Goal: Book appointment/travel/reservation

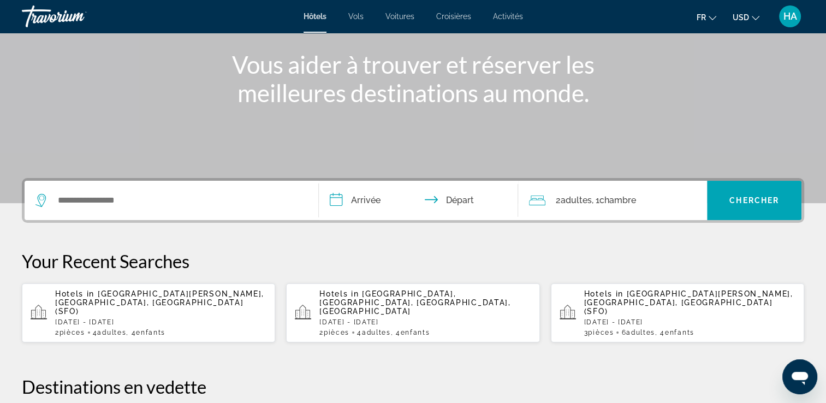
scroll to position [124, 0]
click at [240, 204] on input "Search widget" at bounding box center [179, 200] width 245 height 16
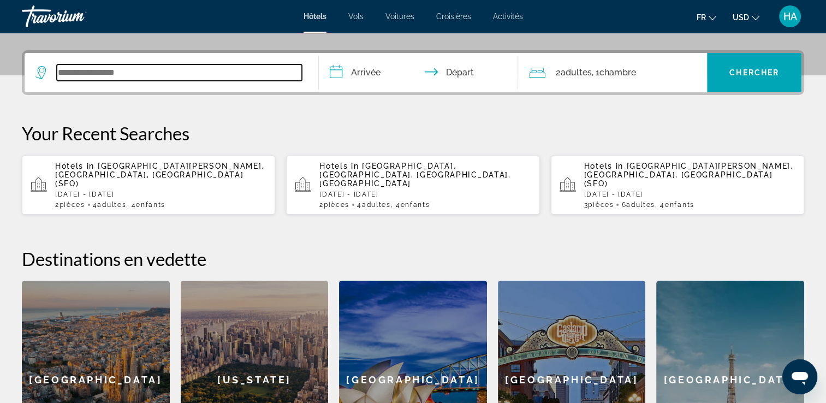
scroll to position [266, 0]
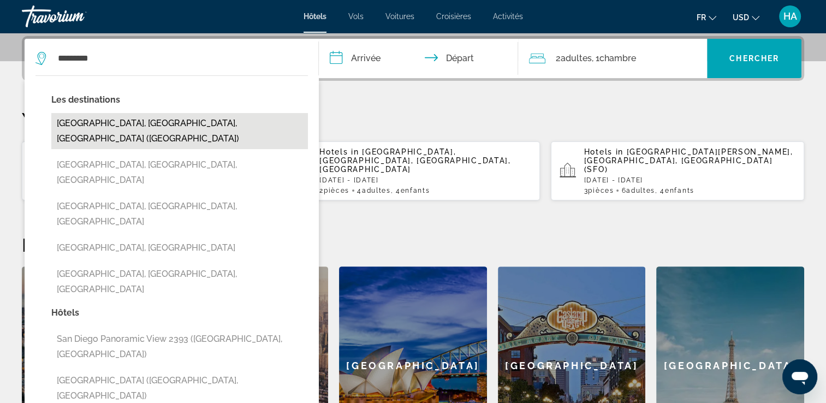
click at [190, 125] on button "[GEOGRAPHIC_DATA], [GEOGRAPHIC_DATA], [GEOGRAPHIC_DATA] ([GEOGRAPHIC_DATA])" at bounding box center [179, 131] width 257 height 36
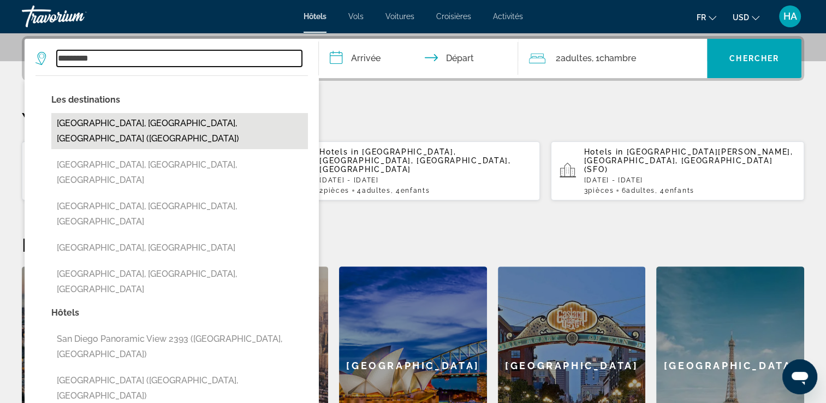
type input "**********"
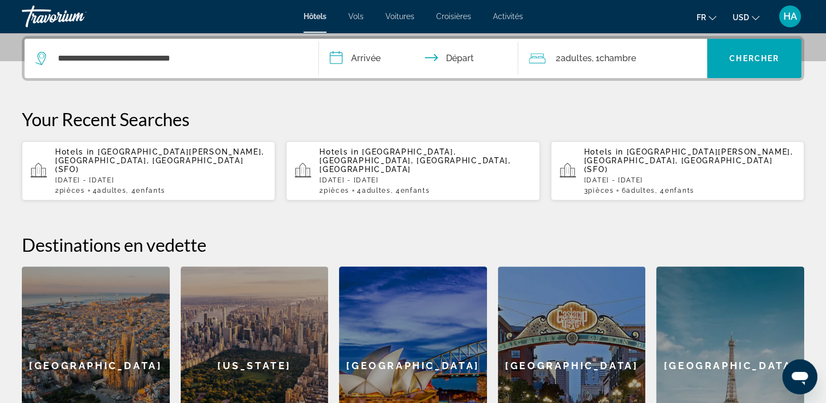
click at [371, 58] on input "**********" at bounding box center [421, 60] width 204 height 43
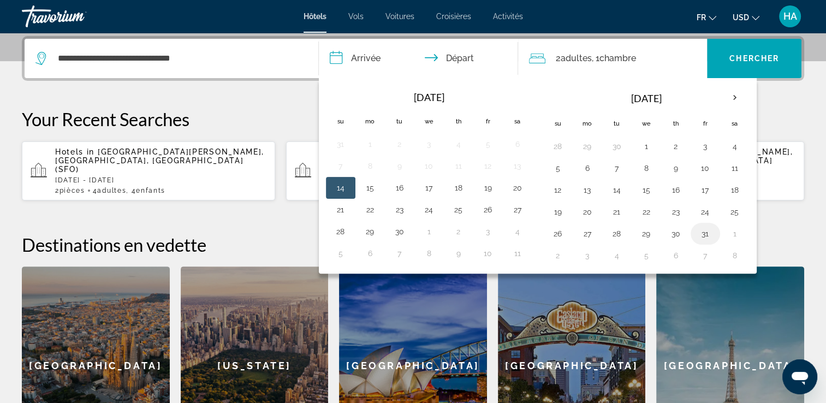
click at [702, 231] on button "31" at bounding box center [705, 233] width 17 height 15
click at [617, 252] on button "4" at bounding box center [616, 255] width 17 height 15
type input "**********"
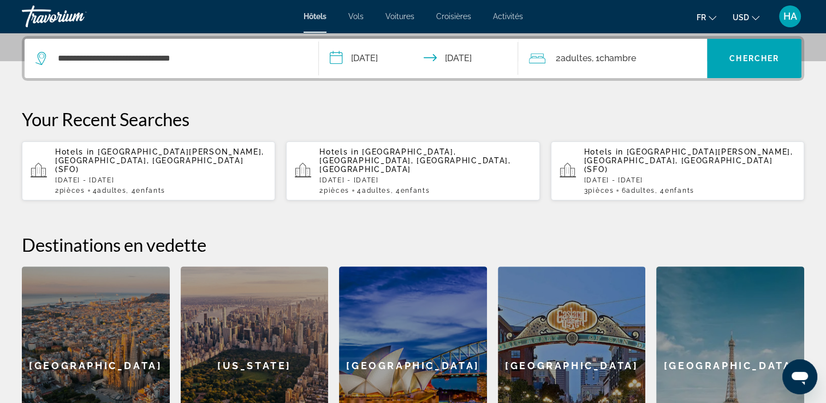
click at [619, 62] on span "Chambre" at bounding box center [617, 58] width 37 height 10
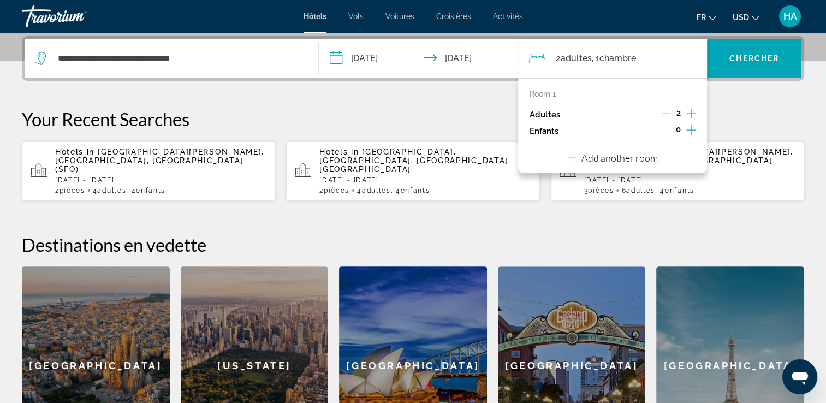
click at [690, 127] on icon "Increment children" at bounding box center [691, 129] width 10 height 13
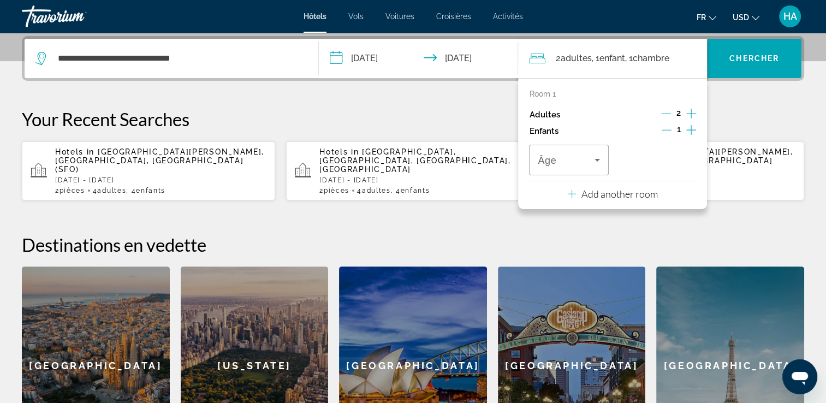
click at [690, 127] on icon "Increment children" at bounding box center [691, 129] width 10 height 13
click at [609, 195] on p "Add another room" at bounding box center [619, 194] width 76 height 12
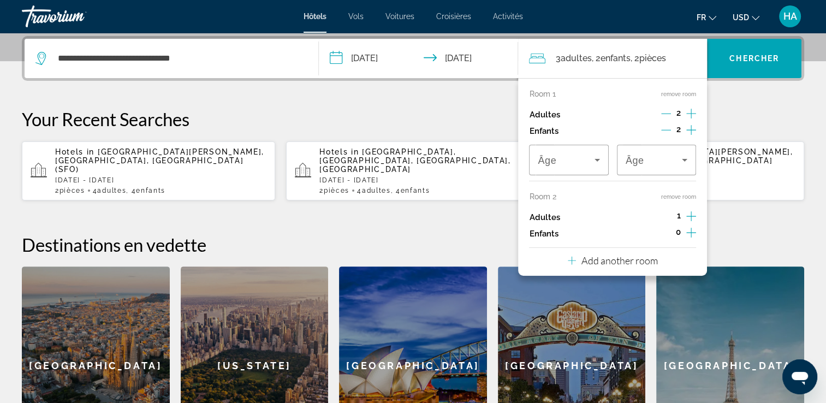
click at [691, 216] on icon "Increment adults" at bounding box center [691, 216] width 10 height 10
click at [692, 234] on icon "Increment children" at bounding box center [691, 232] width 10 height 13
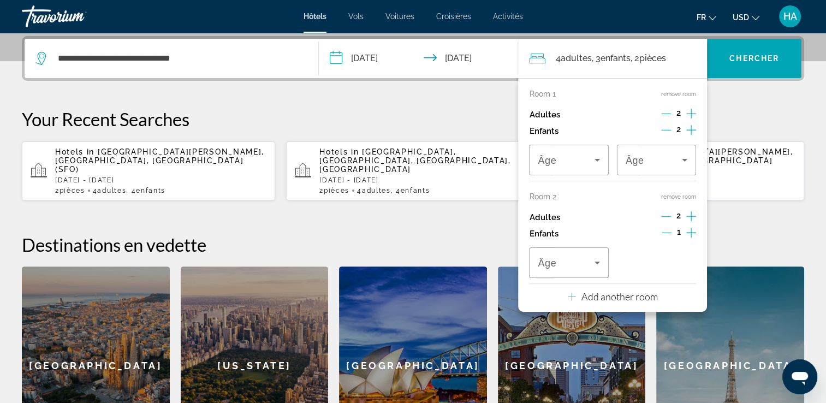
click at [692, 234] on icon "Increment children" at bounding box center [691, 232] width 10 height 13
click at [613, 295] on p "Add another room" at bounding box center [619, 296] width 76 height 12
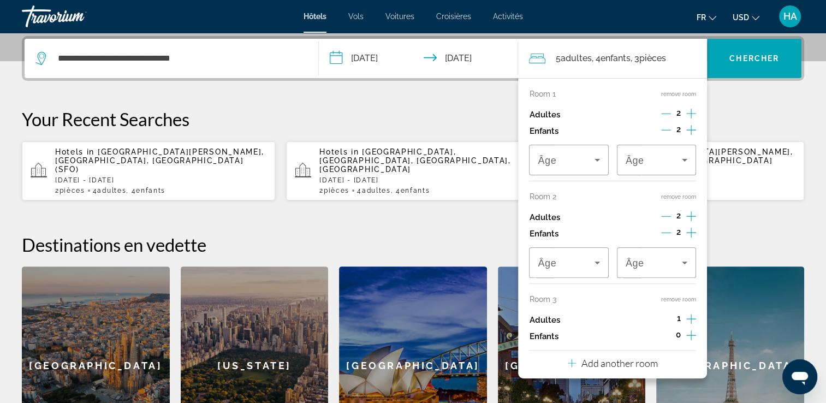
click at [694, 320] on icon "Increment adults" at bounding box center [691, 318] width 10 height 13
click at [598, 163] on icon "Travelers: 6 adults, 4 children" at bounding box center [597, 159] width 13 height 13
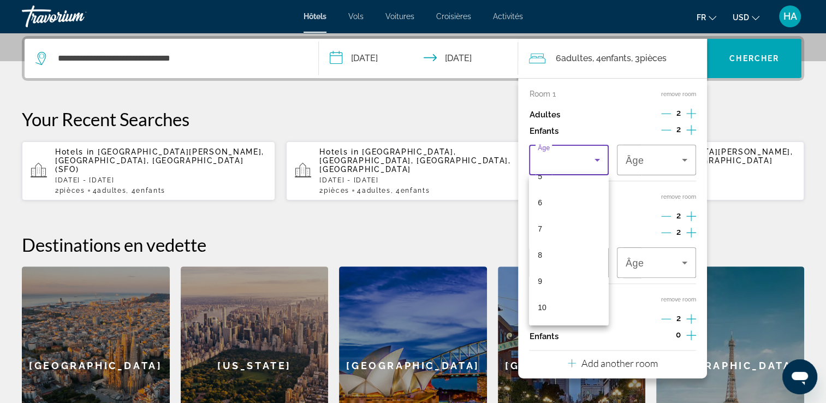
scroll to position [148, 0]
click at [567, 267] on mat-option "9" at bounding box center [568, 280] width 79 height 26
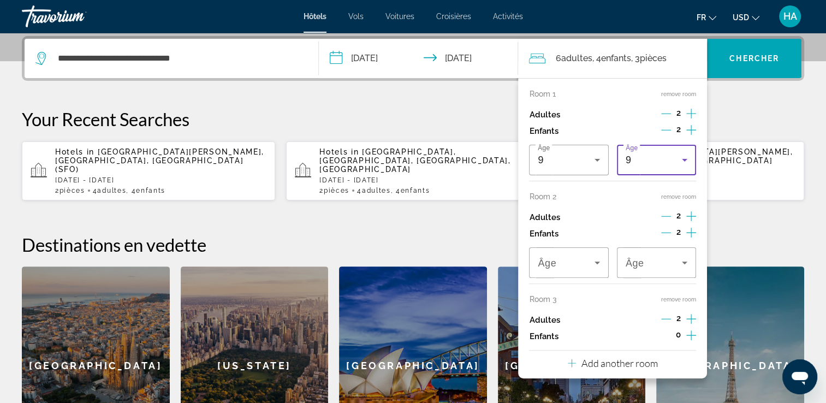
click at [663, 164] on div "9" at bounding box center [654, 159] width 56 height 13
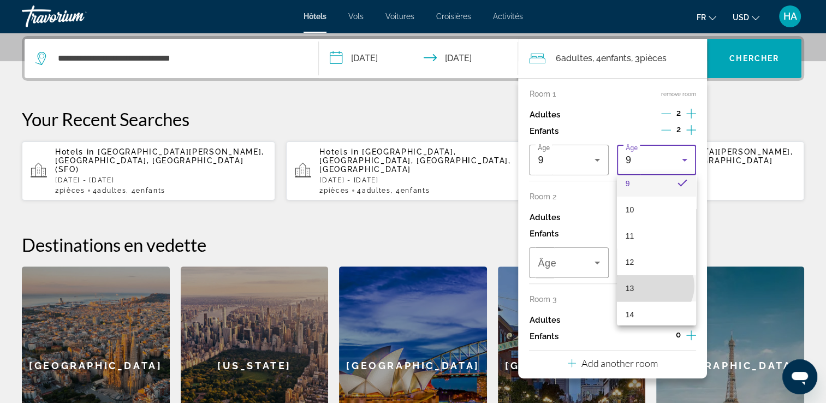
click at [654, 286] on mat-option "13" at bounding box center [656, 288] width 79 height 26
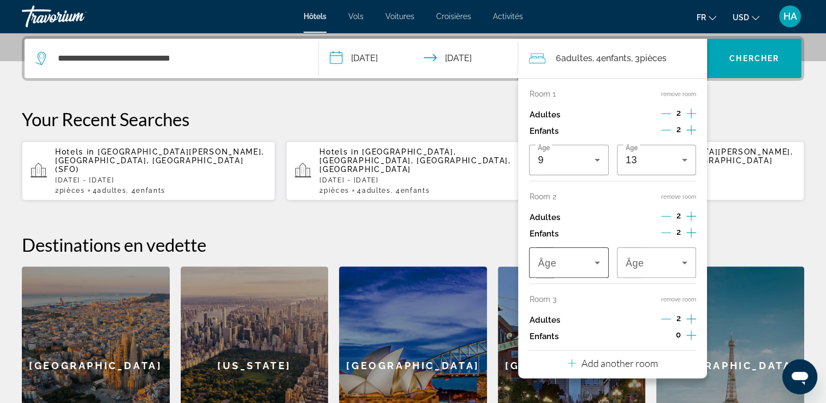
click at [581, 265] on span "Travelers: 6 adults, 4 children" at bounding box center [566, 262] width 56 height 13
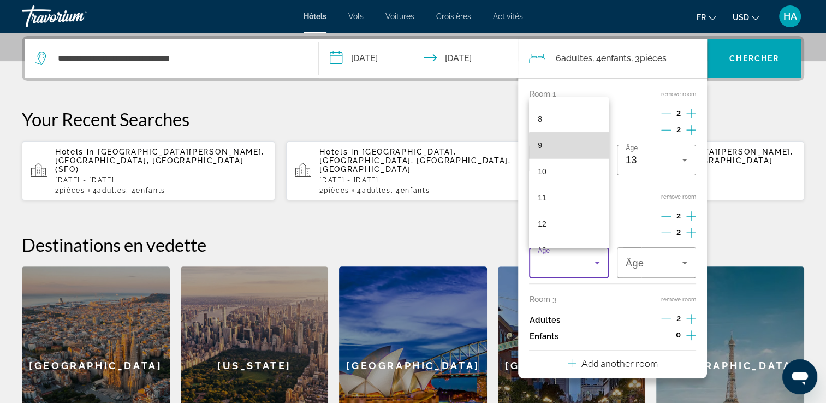
click at [574, 154] on mat-option "9" at bounding box center [568, 145] width 79 height 26
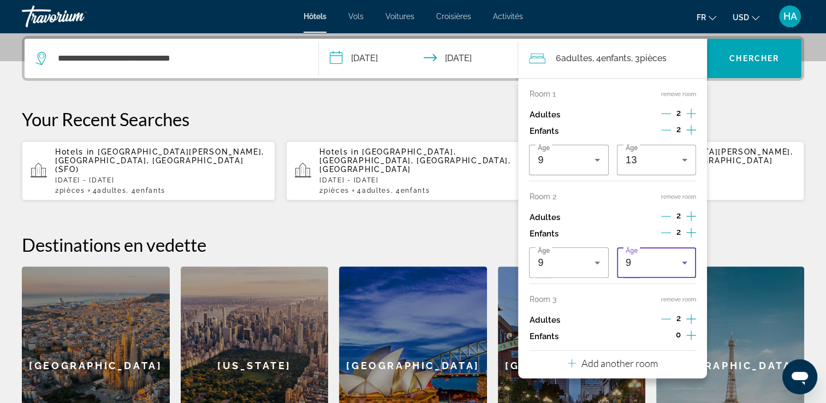
click at [666, 260] on div "9" at bounding box center [654, 262] width 56 height 13
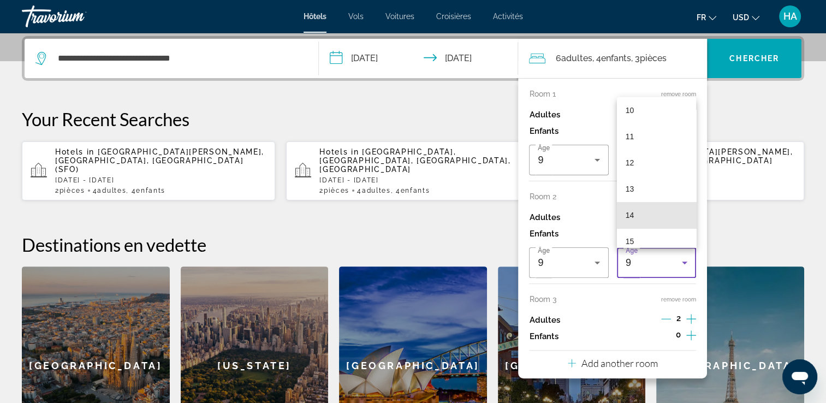
click at [664, 203] on mat-option "14" at bounding box center [656, 215] width 79 height 26
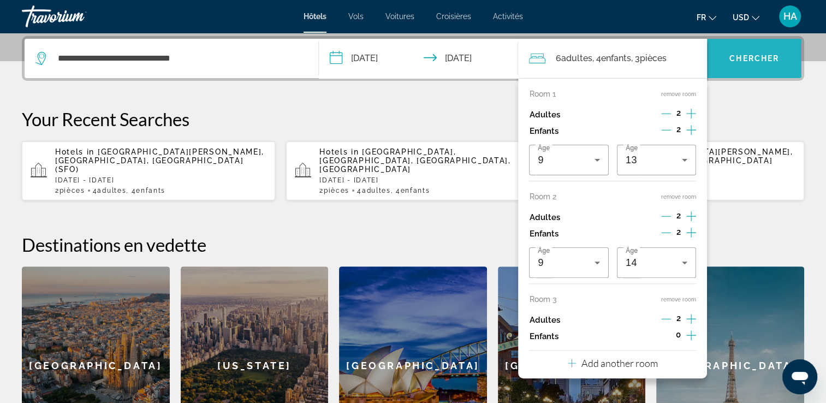
click at [762, 57] on span "Chercher" at bounding box center [754, 58] width 50 height 9
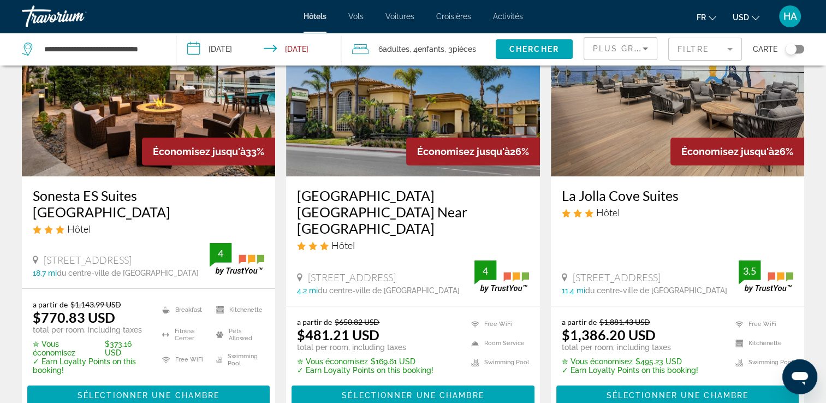
scroll to position [103, 0]
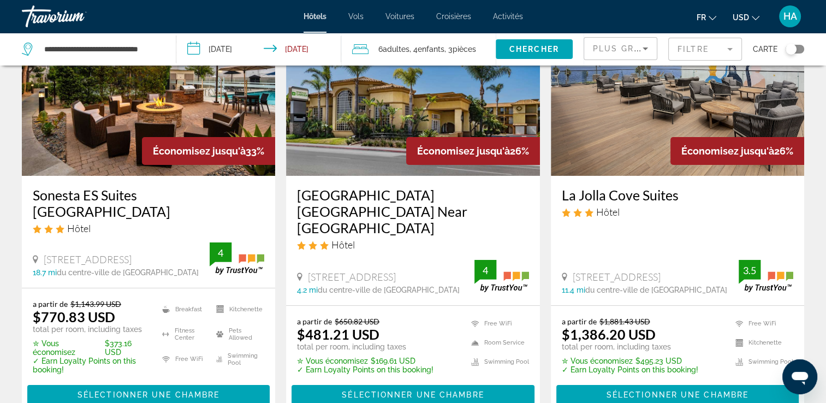
click at [511, 218] on h3 "[GEOGRAPHIC_DATA] [GEOGRAPHIC_DATA] Near [GEOGRAPHIC_DATA]" at bounding box center [412, 211] width 231 height 49
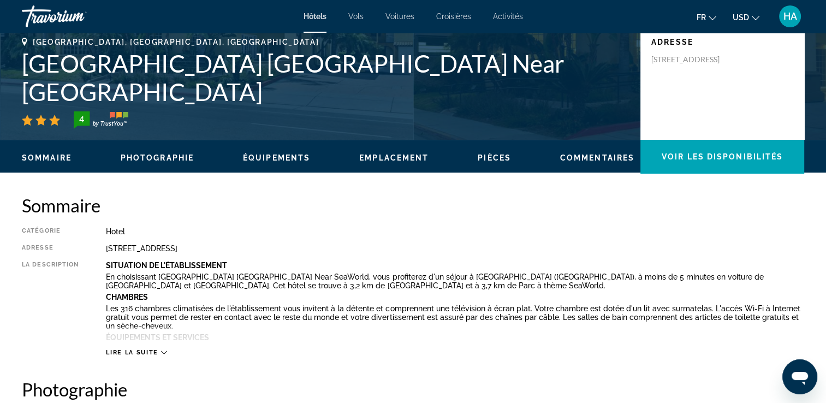
scroll to position [220, 0]
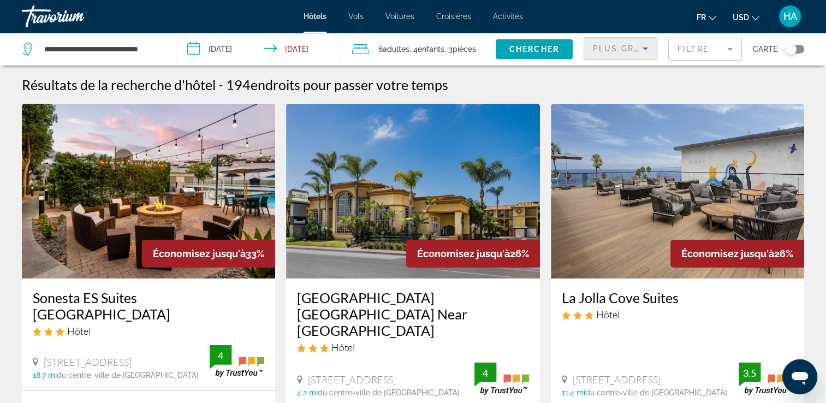
click at [627, 47] on span "Plus grandes économies" at bounding box center [658, 48] width 130 height 9
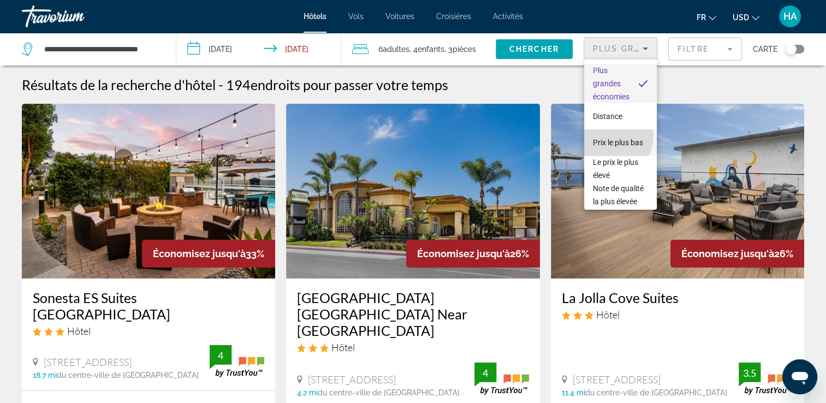
click at [613, 138] on span "Prix le plus bas" at bounding box center [618, 142] width 50 height 9
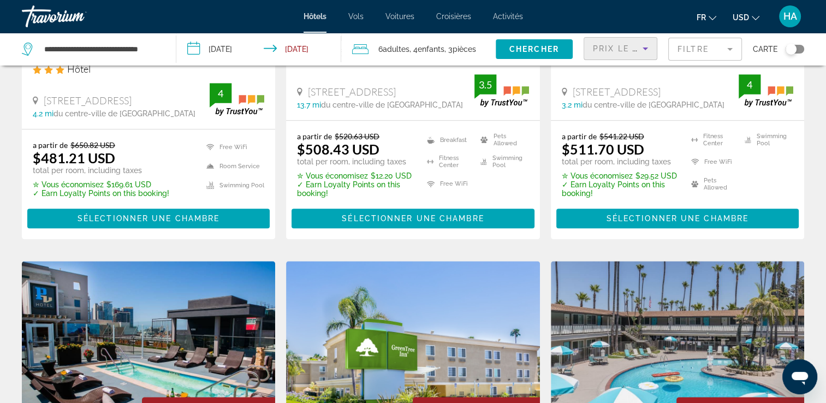
scroll to position [1160, 0]
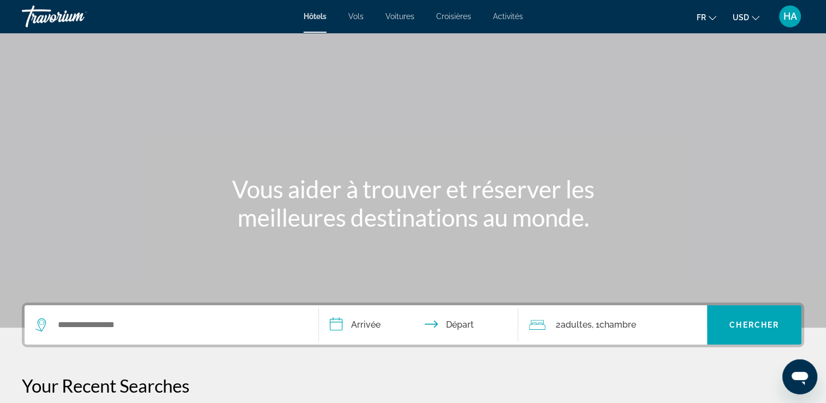
scroll to position [100, 0]
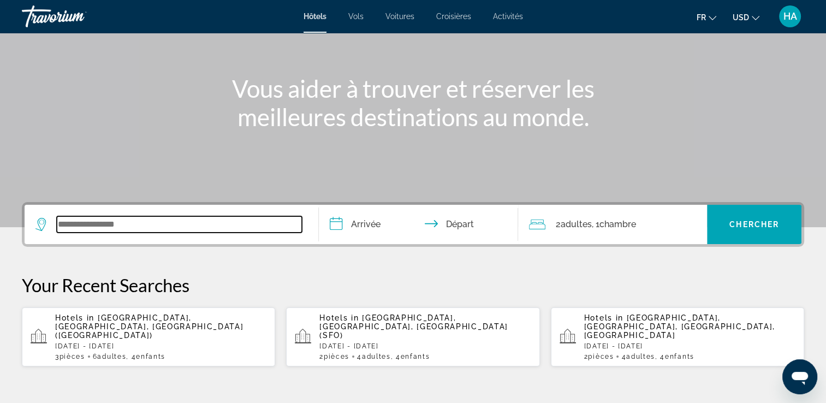
click at [189, 221] on input "Search widget" at bounding box center [179, 224] width 245 height 16
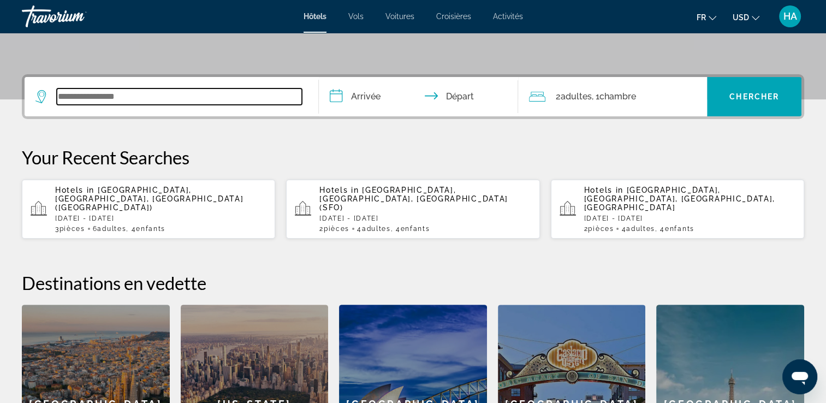
scroll to position [266, 0]
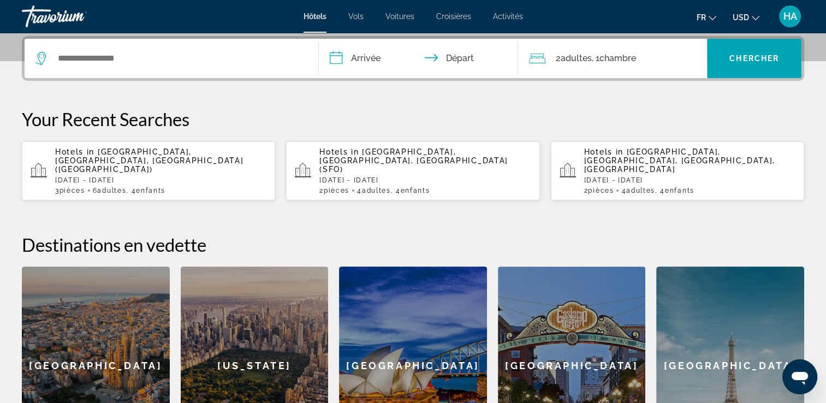
click at [176, 161] on div "Hotels in San Diego, CA, United States (SAN) Fri, 31 Oct - Tue, 04 Nov 3 Chambr…" at bounding box center [160, 170] width 211 height 47
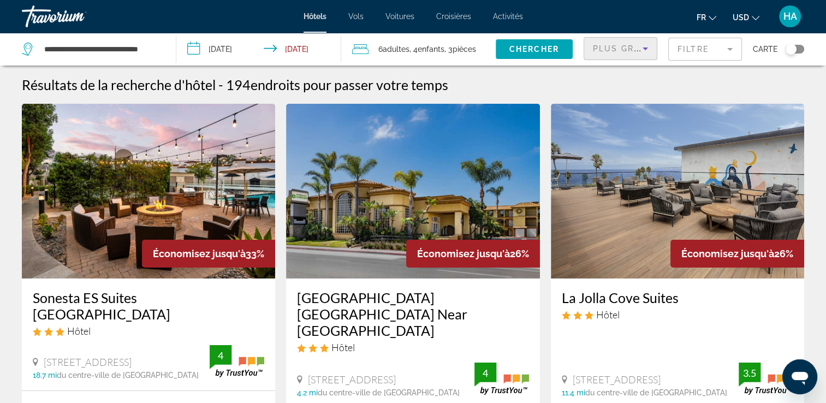
click at [639, 47] on icon "Sort by" at bounding box center [645, 48] width 13 height 13
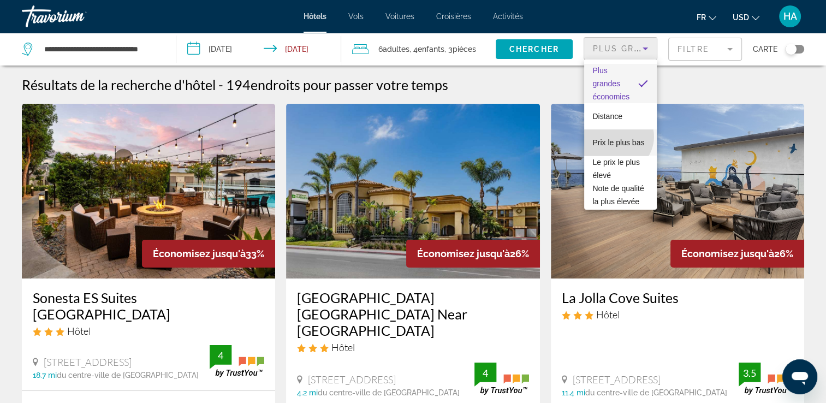
click at [616, 138] on span "Prix le plus bas" at bounding box center [619, 142] width 52 height 9
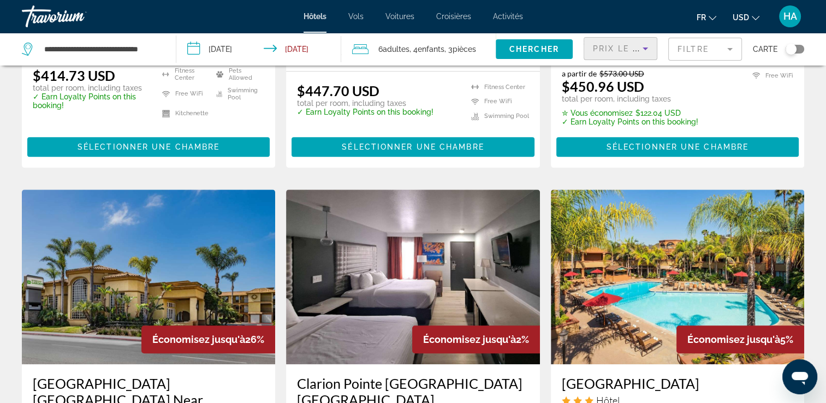
scroll to position [756, 0]
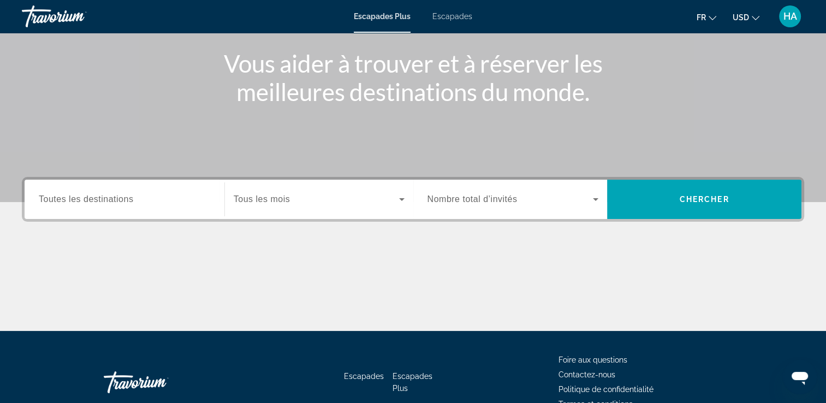
scroll to position [125, 0]
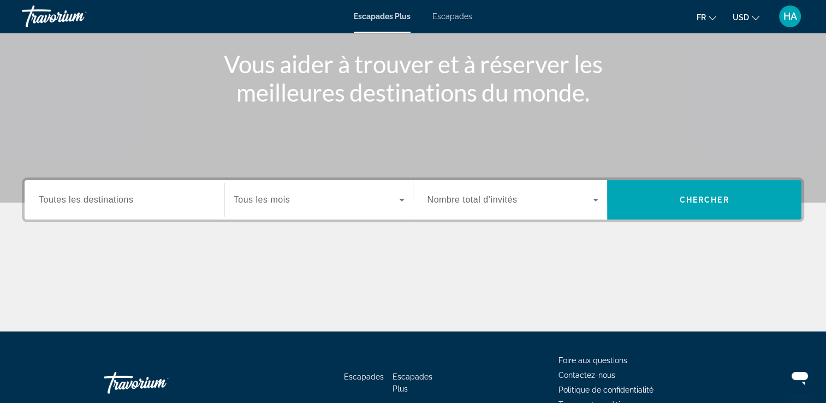
click at [210, 204] on div "Destination Toutes les destinations" at bounding box center [124, 200] width 189 height 31
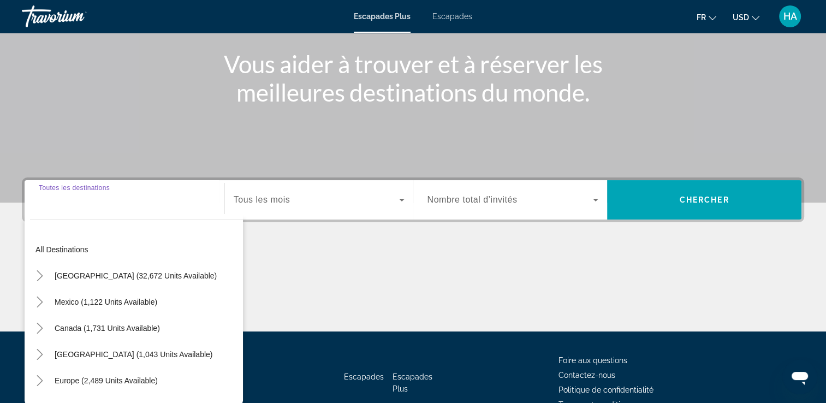
scroll to position [187, 0]
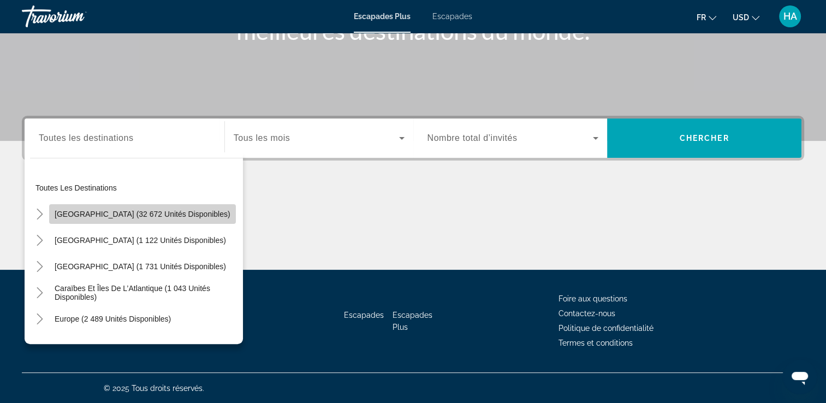
click at [179, 214] on span "[GEOGRAPHIC_DATA] (32 672 unités disponibles)" at bounding box center [143, 214] width 176 height 9
type input "**********"
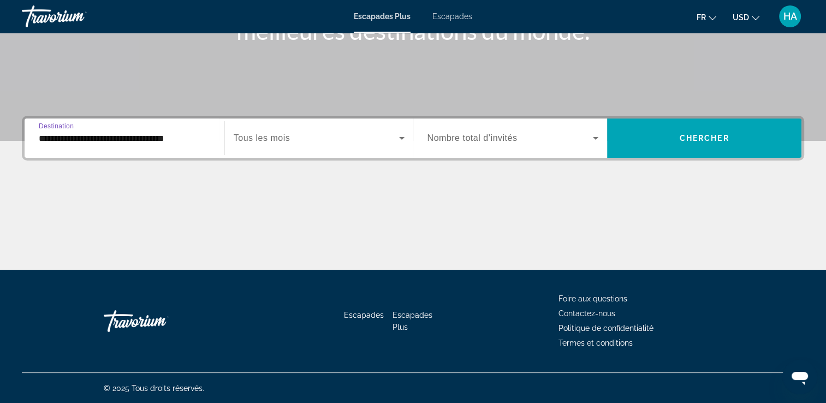
click at [403, 140] on icon "Widget de recherche" at bounding box center [401, 138] width 13 height 13
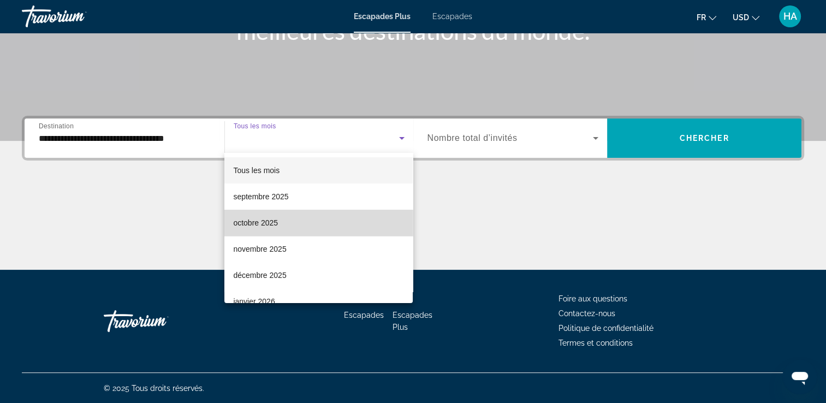
click at [334, 217] on mat-option "octobre 2025" at bounding box center [318, 223] width 188 height 26
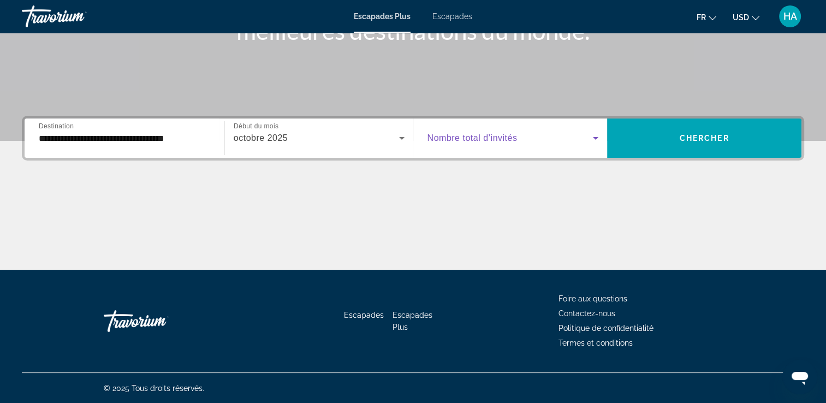
click at [596, 141] on icon "Widget de recherche" at bounding box center [595, 138] width 13 height 13
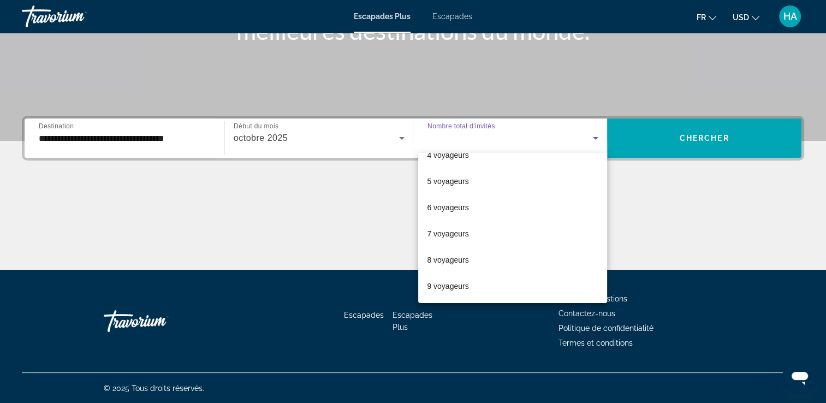
scroll to position [120, 0]
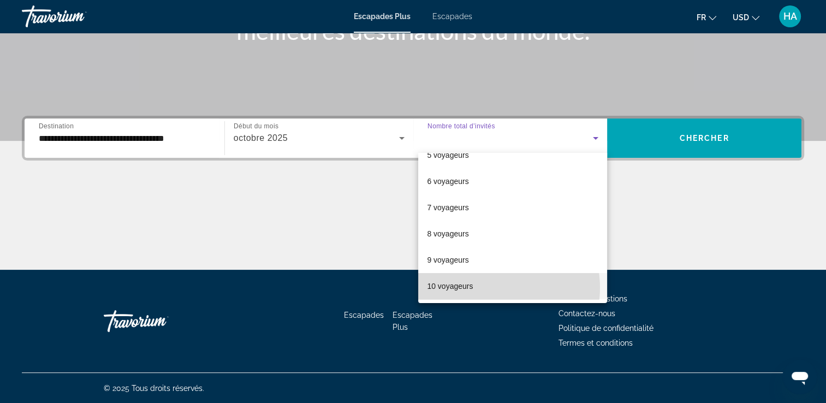
click at [488, 287] on mat-option "10 voyageurs" at bounding box center [512, 286] width 189 height 26
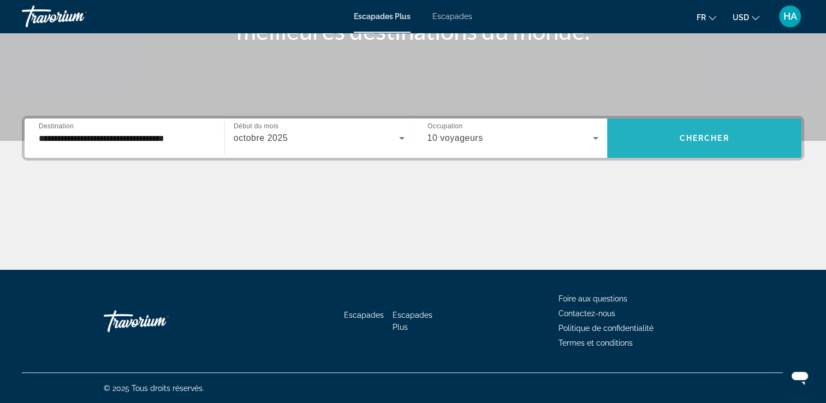
click at [686, 139] on span "Chercher" at bounding box center [705, 138] width 50 height 9
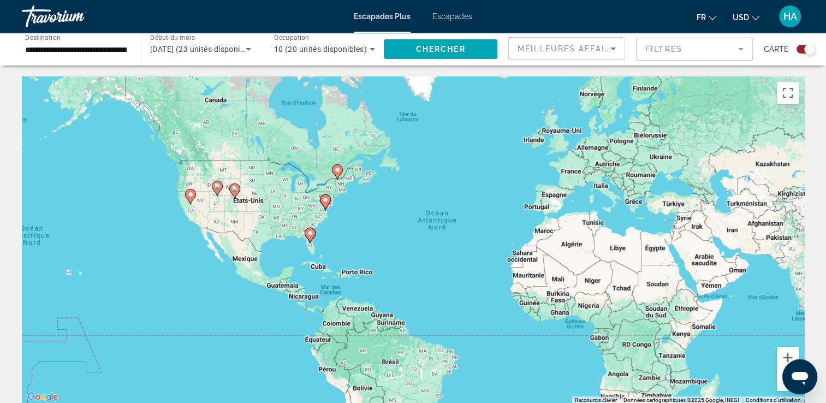
drag, startPoint x: 94, startPoint y: 260, endPoint x: 157, endPoint y: 259, distance: 62.8
click at [157, 259] on div "Pour activer le glissement avec le clavier, appuyez sur Alt+Entrée. Une fois ce…" at bounding box center [413, 240] width 782 height 328
click at [191, 198] on image "Contenu principal" at bounding box center [190, 195] width 7 height 7
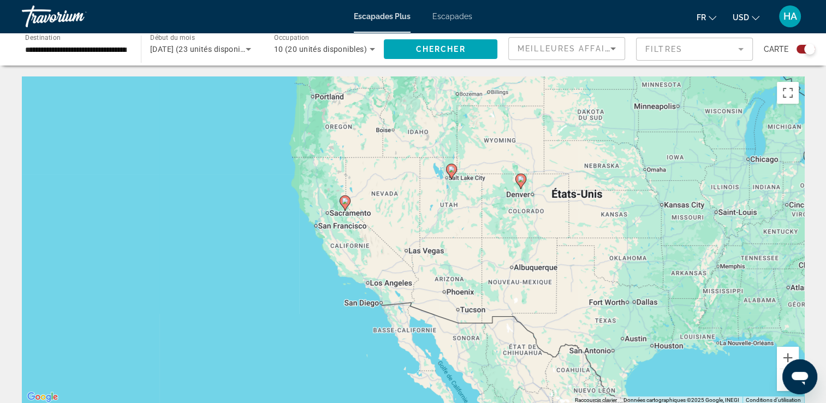
drag, startPoint x: 424, startPoint y: 287, endPoint x: 354, endPoint y: 258, distance: 75.6
click at [354, 258] on div "Pour activer le glissement avec le clavier, appuyez sur Alt+Entrée. Une fois ce…" at bounding box center [413, 240] width 782 height 328
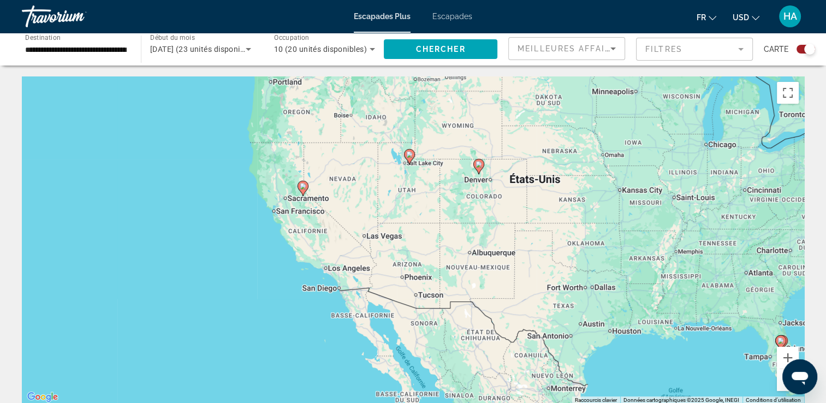
drag, startPoint x: 354, startPoint y: 258, endPoint x: 310, endPoint y: 242, distance: 46.8
click at [310, 242] on div "Pour activer le glissement avec le clavier, appuyez sur Alt+Entrée. Une fois ce…" at bounding box center [413, 240] width 782 height 328
click at [303, 188] on image "Contenu principal" at bounding box center [302, 186] width 7 height 7
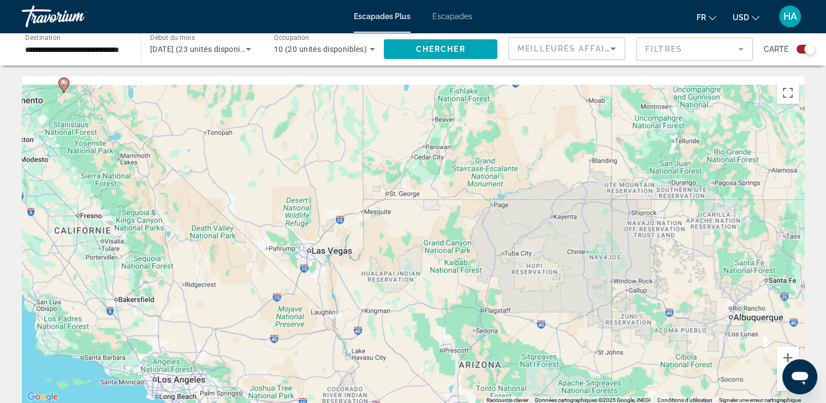
drag, startPoint x: 183, startPoint y: 268, endPoint x: 286, endPoint y: 296, distance: 106.5
click at [286, 296] on div "Pour naviguer, appuyez sur les touches fléchées. Pour activer le glissement ave…" at bounding box center [413, 240] width 782 height 328
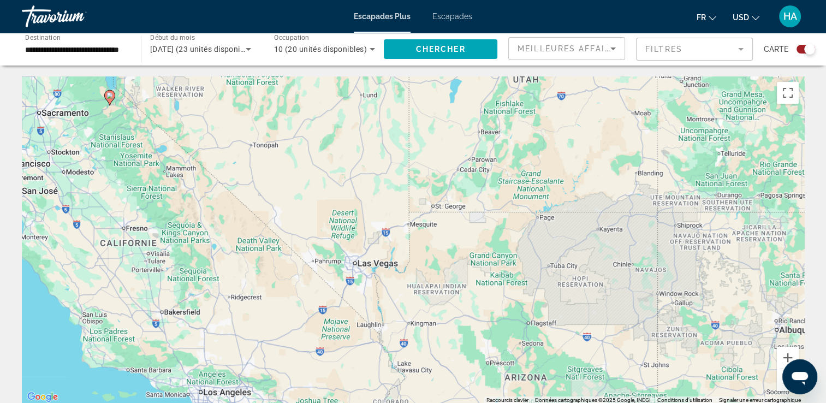
drag, startPoint x: 286, startPoint y: 296, endPoint x: 336, endPoint y: 308, distance: 51.8
click at [336, 308] on div "Pour naviguer, appuyez sur les touches fléchées. Pour activer le glissement ave…" at bounding box center [413, 240] width 782 height 328
click at [247, 50] on icon "Widget de recherche" at bounding box center [248, 49] width 13 height 13
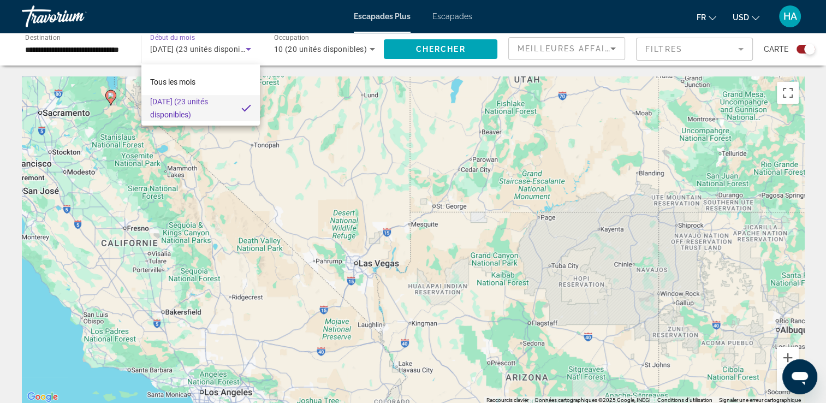
click at [247, 50] on div at bounding box center [413, 201] width 826 height 403
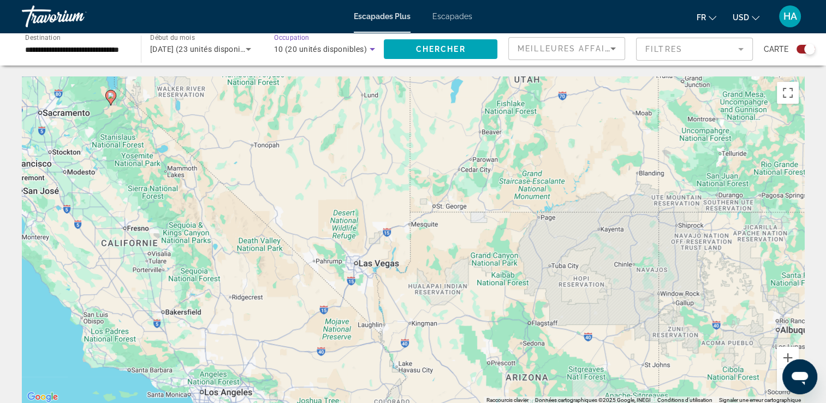
click at [370, 49] on icon "Widget de recherche" at bounding box center [372, 49] width 13 height 13
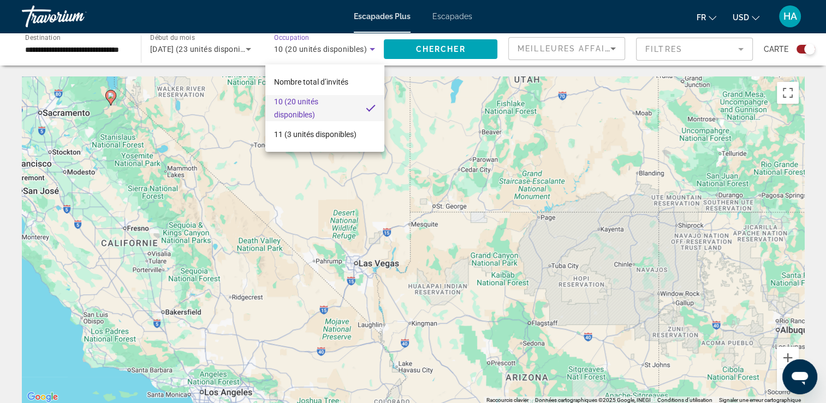
click at [370, 49] on div at bounding box center [413, 201] width 826 height 403
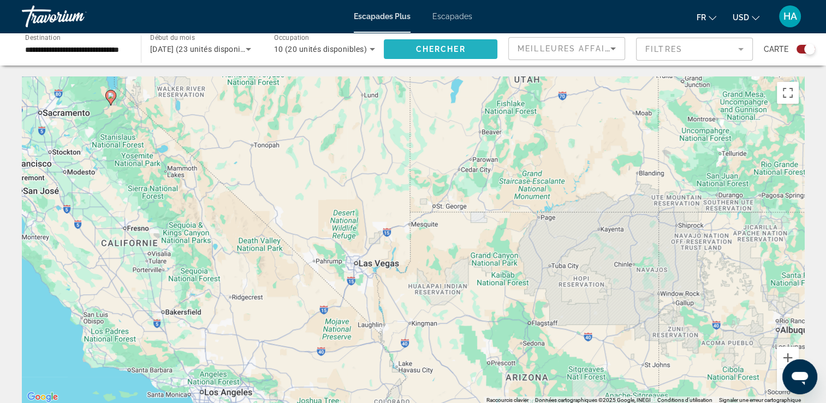
click at [437, 45] on span "Chercher" at bounding box center [441, 49] width 50 height 9
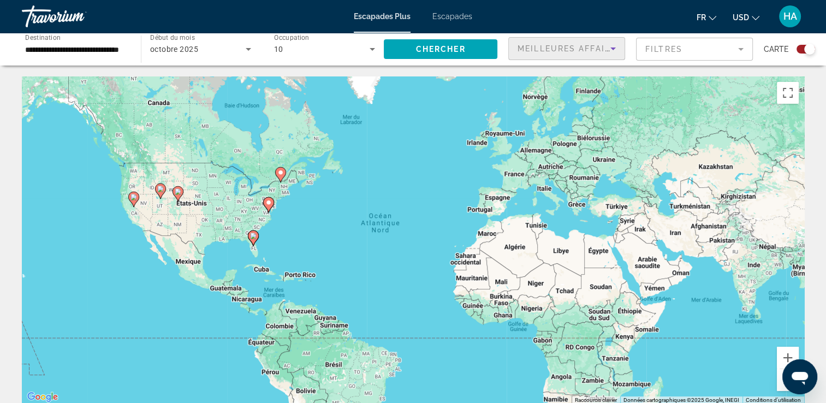
click at [612, 47] on icon "Trier par" at bounding box center [612, 48] width 5 height 3
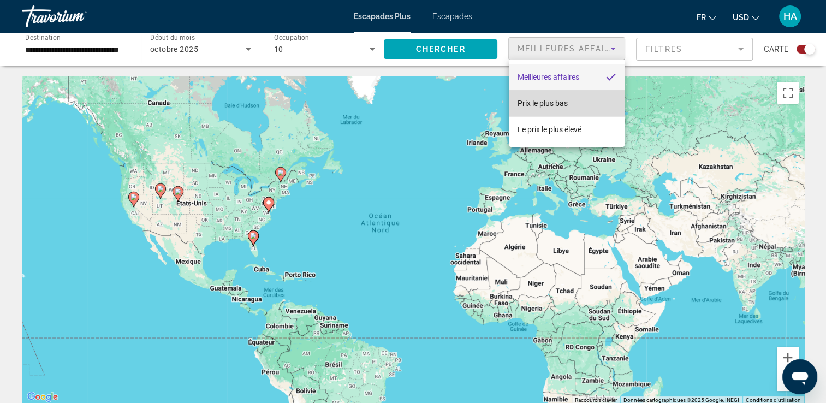
click at [548, 103] on span "Prix le plus bas" at bounding box center [543, 103] width 50 height 9
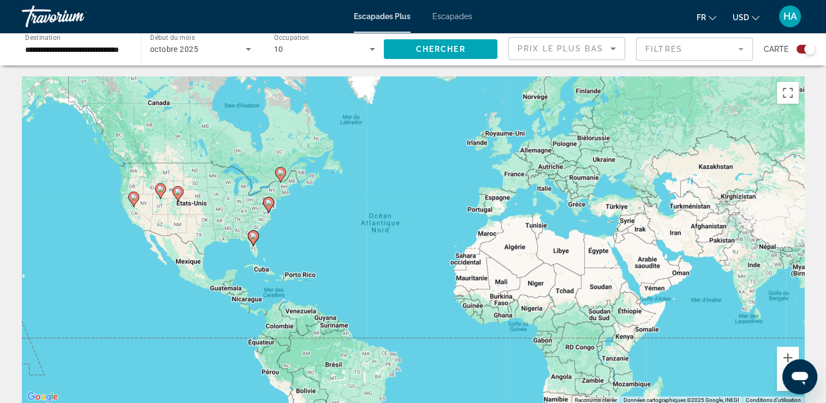
click at [133, 197] on image "Contenu principal" at bounding box center [133, 197] width 7 height 7
type input "**********"
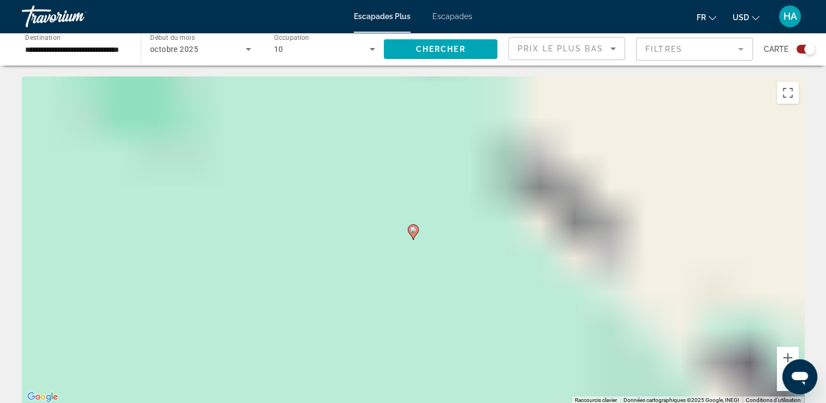
click at [133, 197] on div "Pour naviguer, appuyez sur les touches fléchées. Pour activer le glissement ave…" at bounding box center [413, 240] width 782 height 328
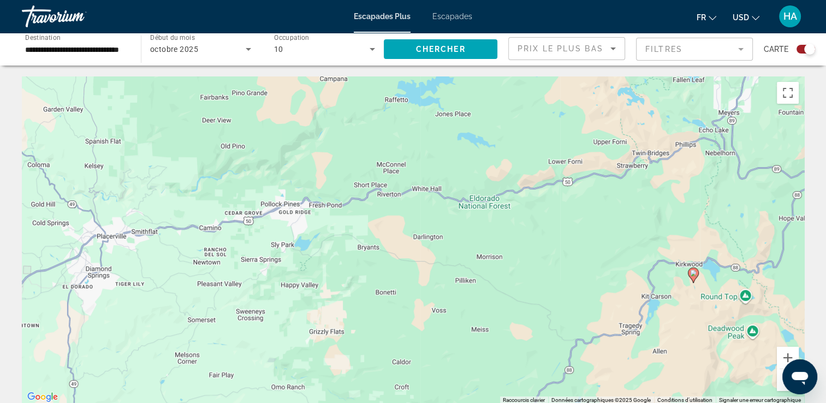
drag, startPoint x: 491, startPoint y: 345, endPoint x: 276, endPoint y: 252, distance: 233.8
click at [276, 252] on div "Pour activer le glissement avec le clavier, appuyez sur Alt+Entrée. Une fois ce…" at bounding box center [413, 240] width 782 height 328
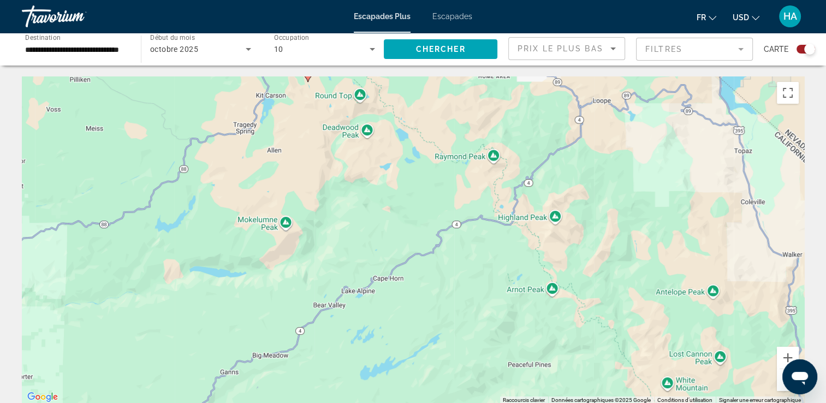
drag, startPoint x: 487, startPoint y: 322, endPoint x: 384, endPoint y: 229, distance: 138.7
click at [384, 229] on div "Pour activer le glissement avec le clavier, appuyez sur Alt+Entrée. Une fois ce…" at bounding box center [413, 240] width 782 height 328
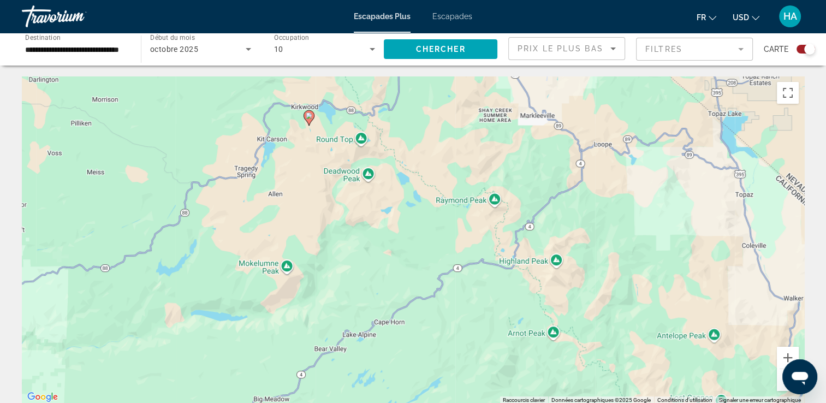
drag, startPoint x: 349, startPoint y: 205, endPoint x: 350, endPoint y: 281, distance: 75.3
click at [350, 281] on div "Pour activer le glissement avec le clavier, appuyez sur Alt+Entrée. Une fois ce…" at bounding box center [413, 240] width 782 height 328
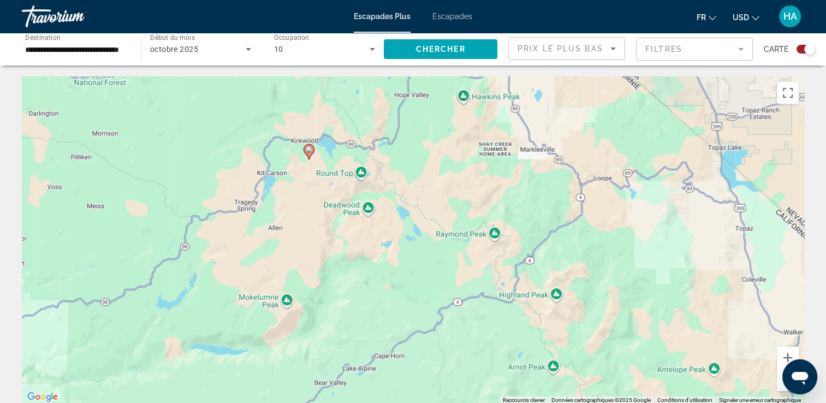
click at [310, 153] on icon "Contenu principal" at bounding box center [309, 152] width 10 height 14
click at [310, 153] on div "Pour naviguer, appuyez sur les touches fléchées. Pour activer le glissement ave…" at bounding box center [413, 240] width 782 height 328
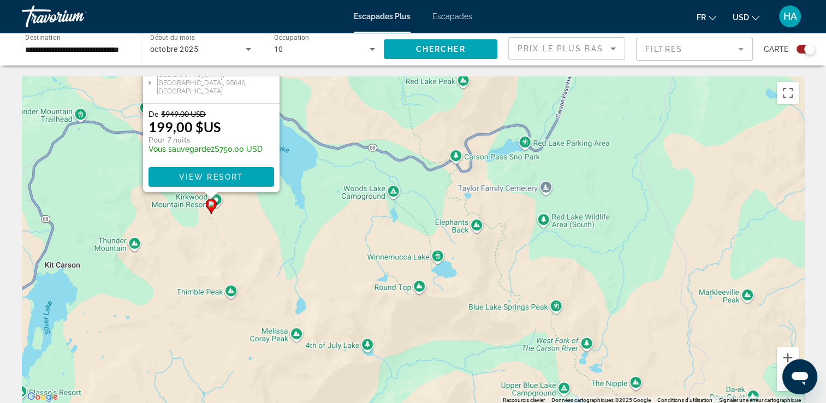
drag, startPoint x: 176, startPoint y: 165, endPoint x: 224, endPoint y: 254, distance: 101.6
click at [224, 254] on div "Pour activer le glissement avec le clavier, appuyez sur Alt+Entrée. Une fois ce…" at bounding box center [413, 240] width 782 height 328
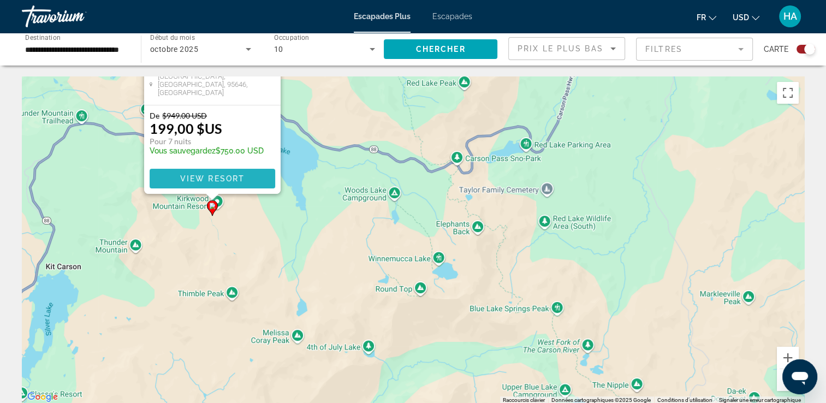
click at [215, 179] on span "View Resort" at bounding box center [212, 178] width 64 height 9
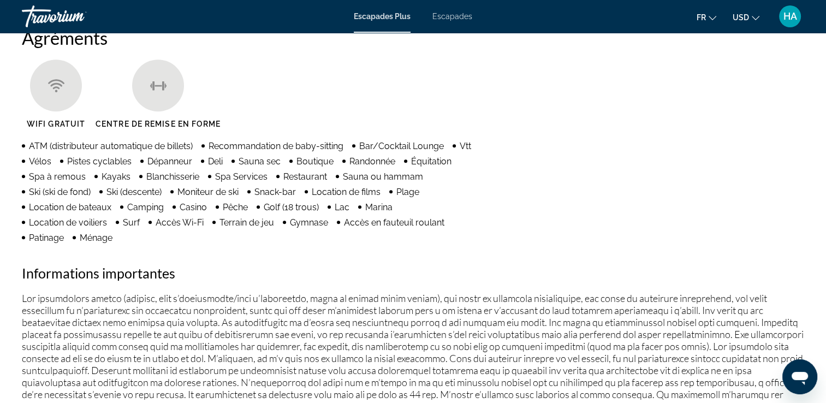
scroll to position [871, 0]
click at [427, 306] on p "Contenu principal" at bounding box center [413, 406] width 782 height 228
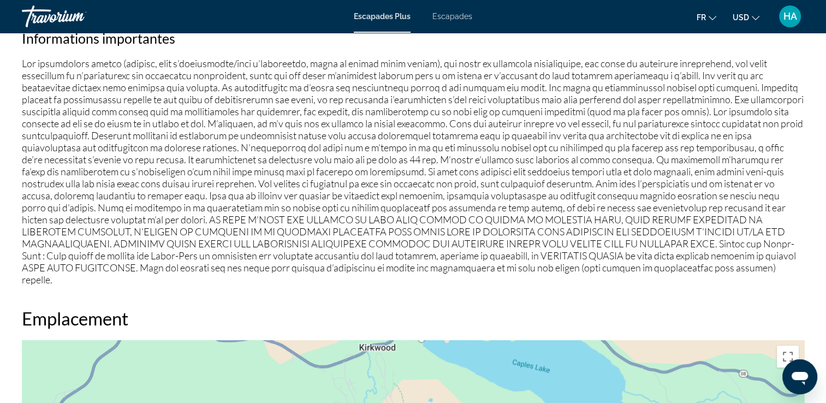
scroll to position [1106, 0]
click at [332, 237] on p "Contenu principal" at bounding box center [413, 170] width 782 height 228
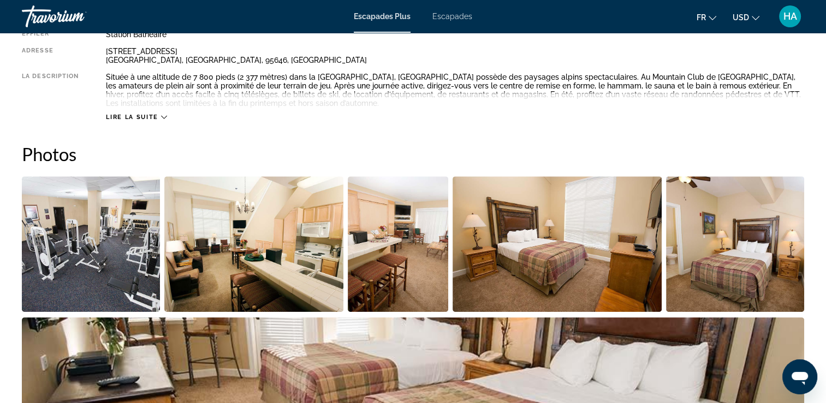
scroll to position [413, 0]
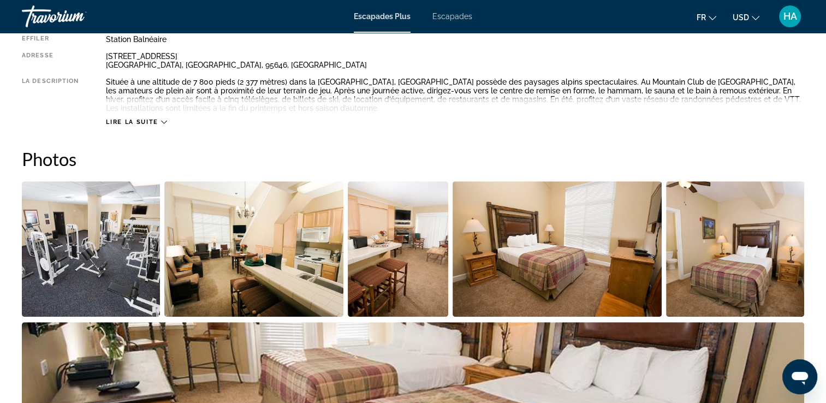
click at [450, 15] on span "Escapades" at bounding box center [452, 16] width 40 height 9
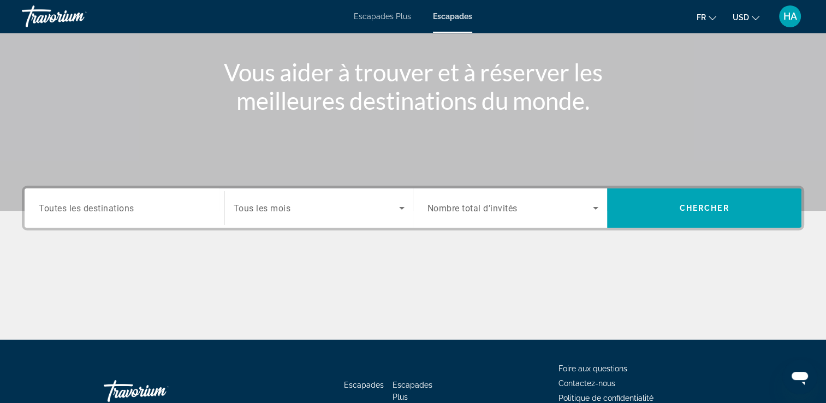
scroll to position [120, 0]
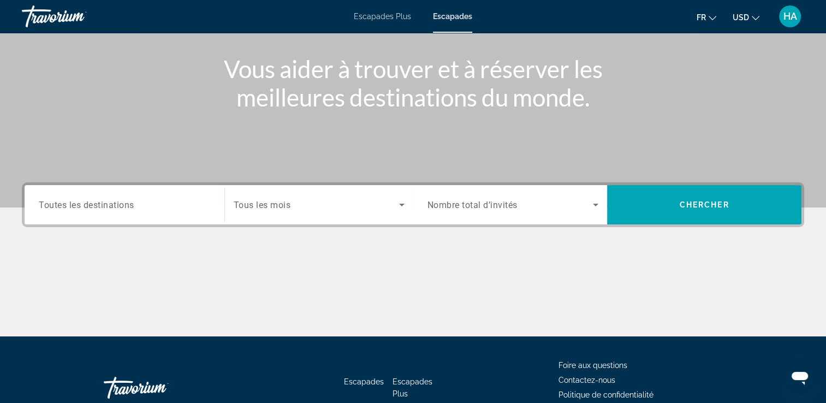
click at [214, 199] on div "Destination Toutes les destinations" at bounding box center [124, 204] width 189 height 31
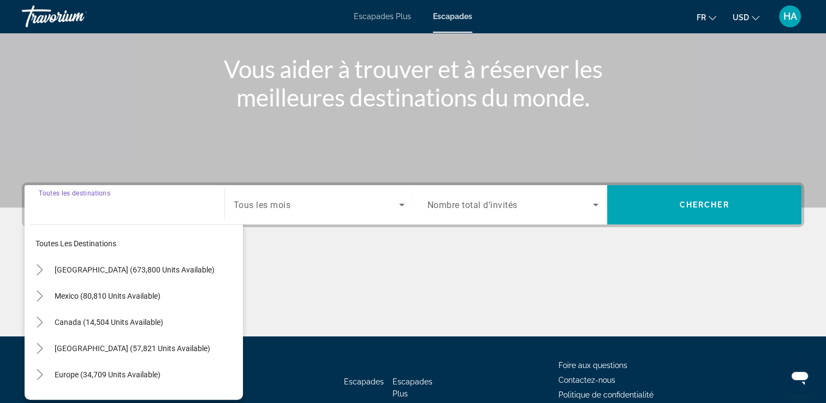
scroll to position [187, 0]
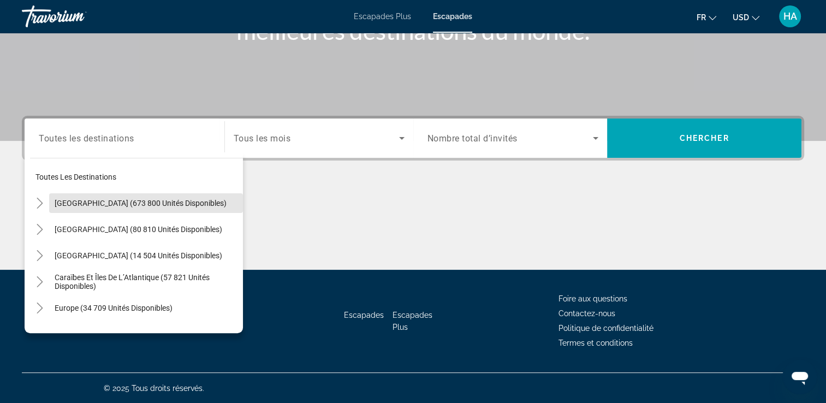
click at [214, 199] on span "Widget de recherche" at bounding box center [146, 203] width 194 height 26
type input "**********"
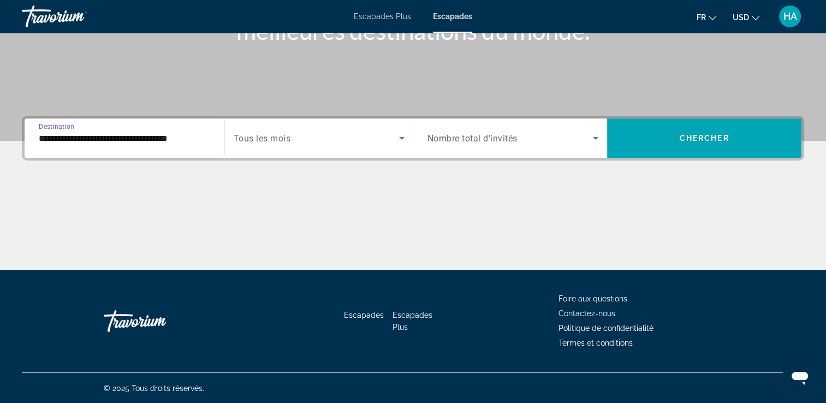
click at [405, 132] on icon "Widget de recherche" at bounding box center [401, 138] width 13 height 13
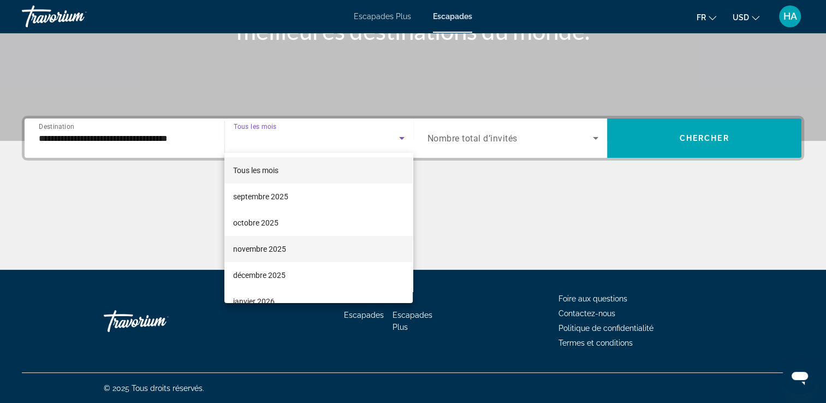
click at [278, 249] on font "novembre 2025" at bounding box center [259, 249] width 53 height 9
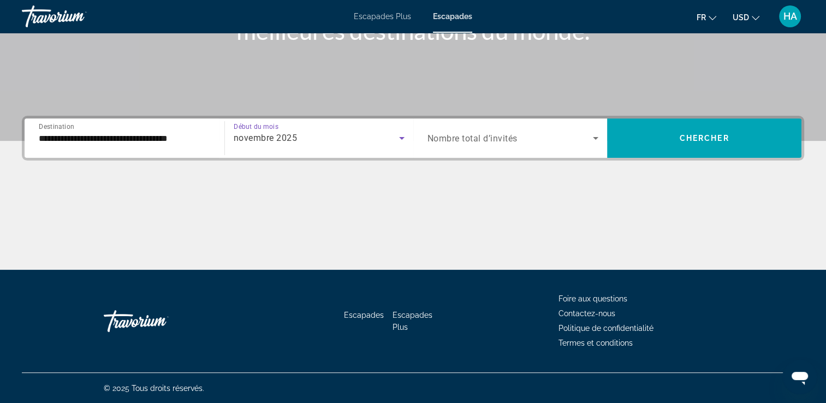
click at [570, 139] on span "Widget de recherche" at bounding box center [510, 138] width 166 height 13
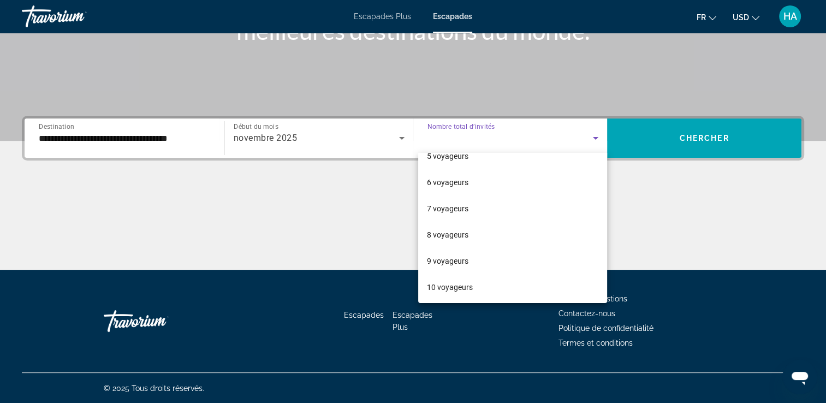
scroll to position [120, 0]
click at [477, 282] on mat-option "10 voyageurs" at bounding box center [512, 286] width 189 height 26
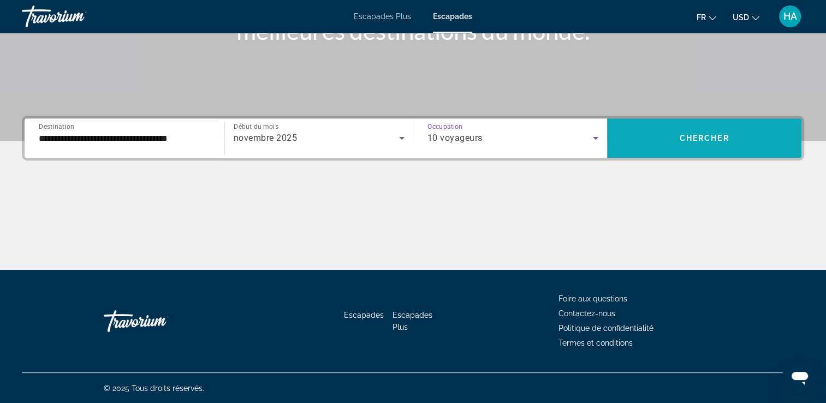
click at [692, 136] on span "Chercher" at bounding box center [705, 138] width 50 height 9
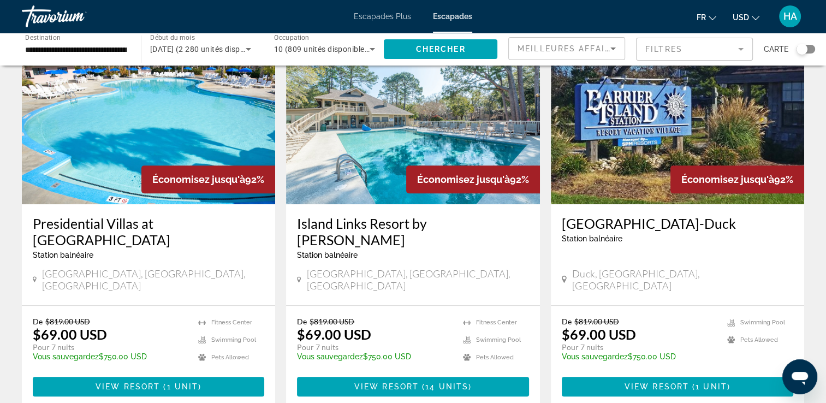
scroll to position [475, 0]
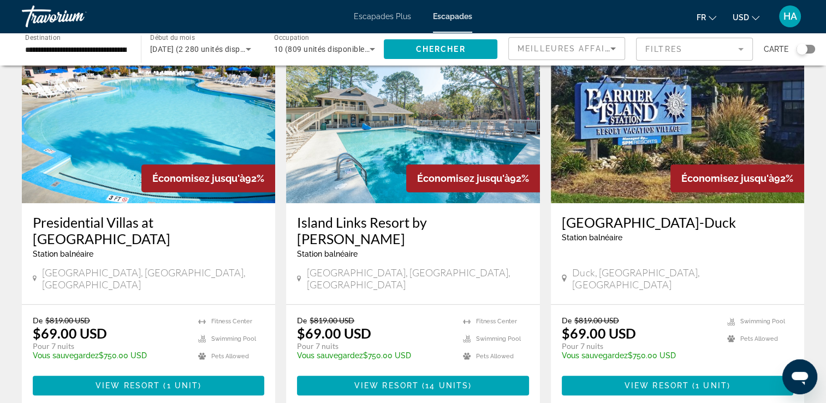
click at [263, 316] on ul "Fitness Center Swimming Pool Pets Allowed" at bounding box center [231, 342] width 66 height 52
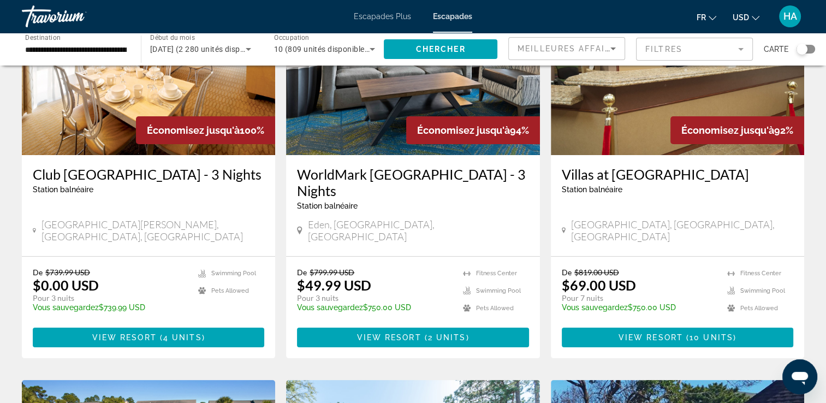
scroll to position [0, 0]
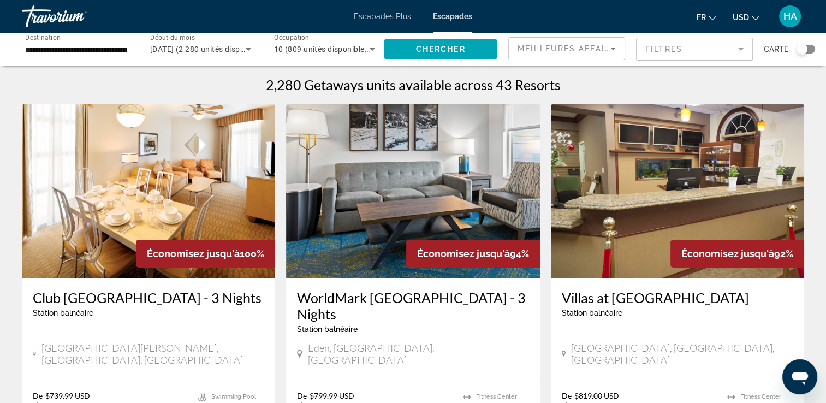
click at [577, 45] on span "Meilleures affaires" at bounding box center [570, 48] width 105 height 9
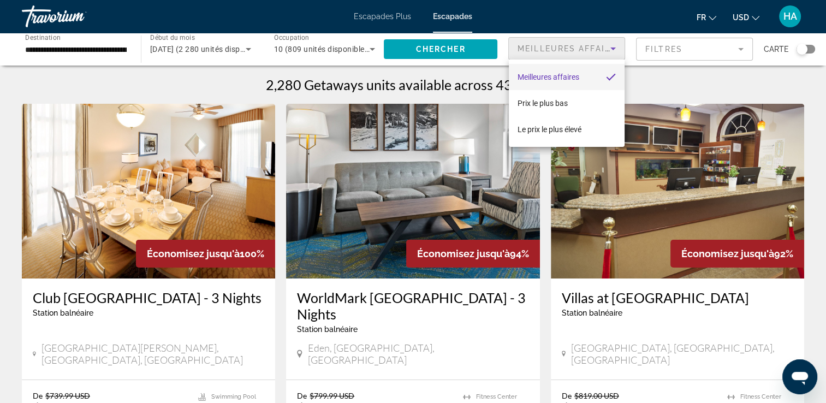
click at [577, 45] on div at bounding box center [413, 201] width 826 height 403
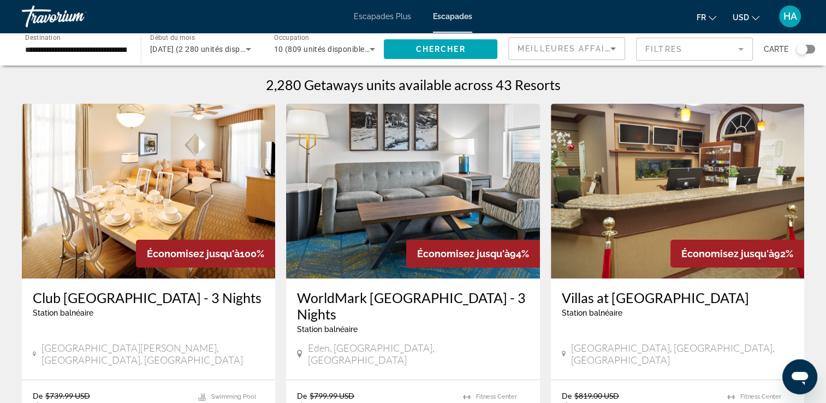
click at [662, 51] on mat-form-field "Filtres" at bounding box center [694, 49] width 117 height 23
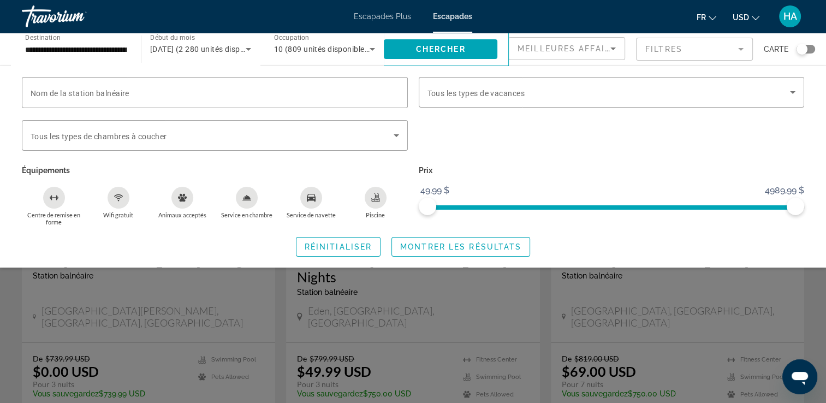
scroll to position [36, 0]
click at [434, 243] on span "Montrer les résultats" at bounding box center [460, 246] width 121 height 9
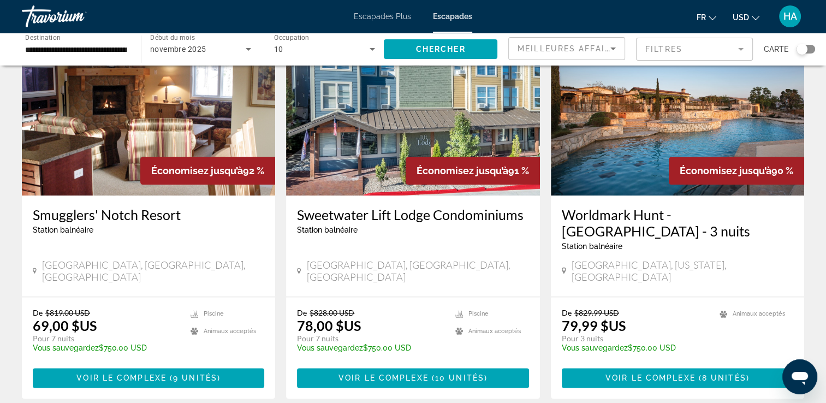
scroll to position [1332, 0]
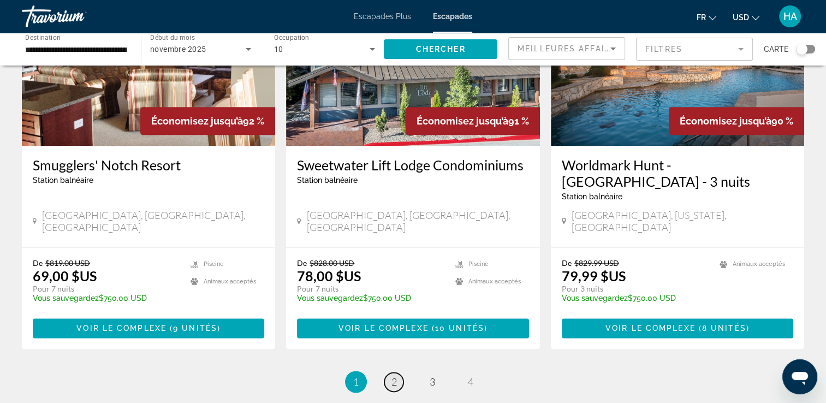
click at [395, 376] on span "2" at bounding box center [393, 382] width 5 height 12
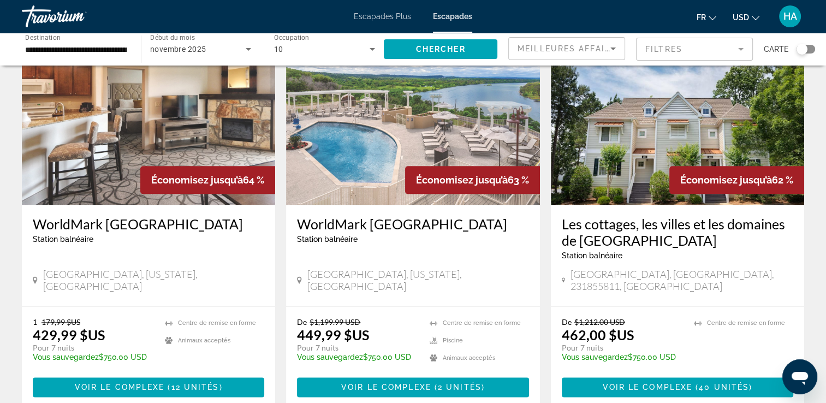
scroll to position [1273, 0]
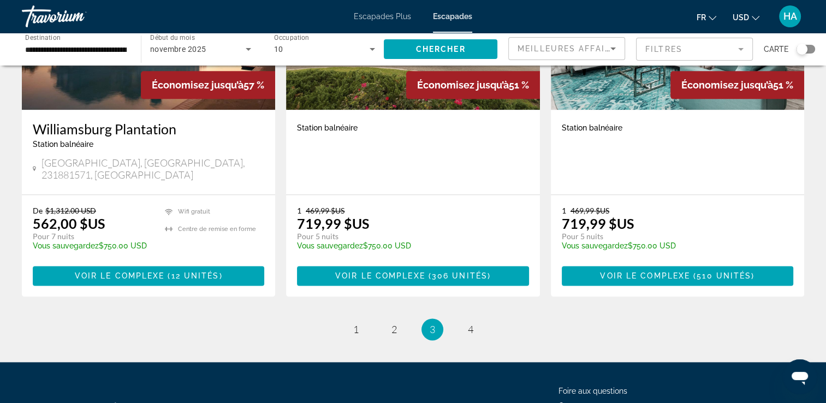
scroll to position [1352, 0]
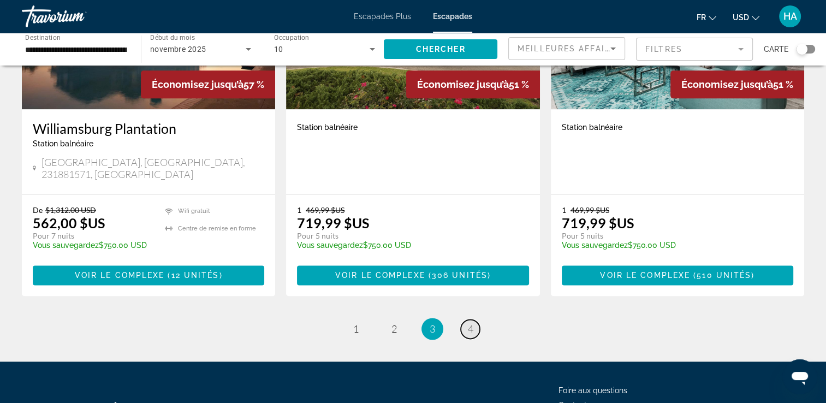
click at [469, 323] on span "4" at bounding box center [470, 329] width 5 height 12
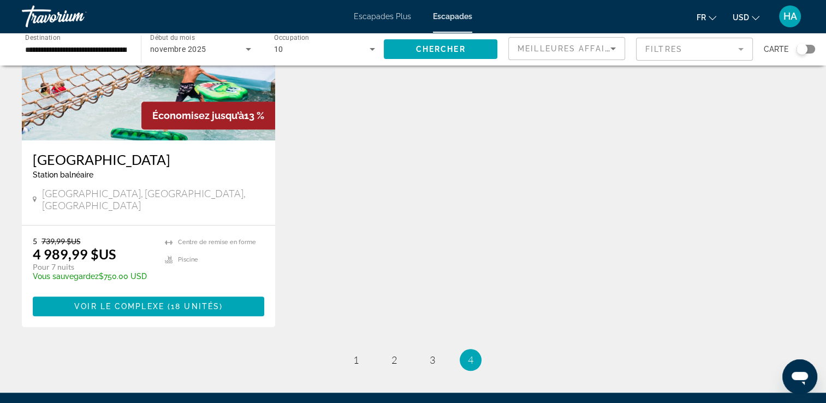
scroll to position [894, 0]
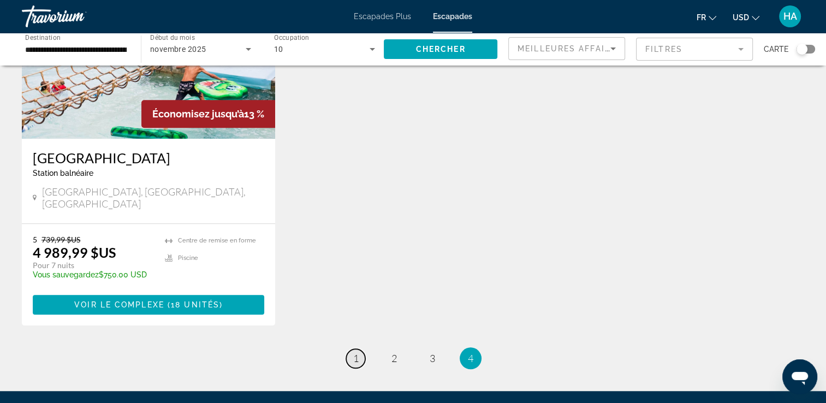
click at [358, 349] on link "page 1" at bounding box center [355, 358] width 19 height 19
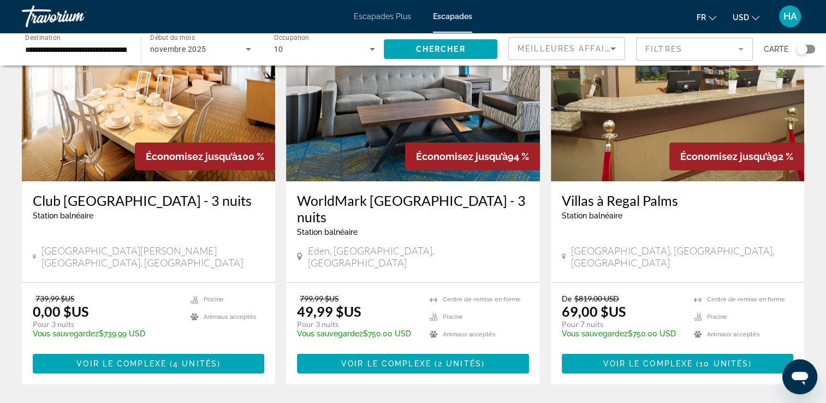
scroll to position [102, 0]
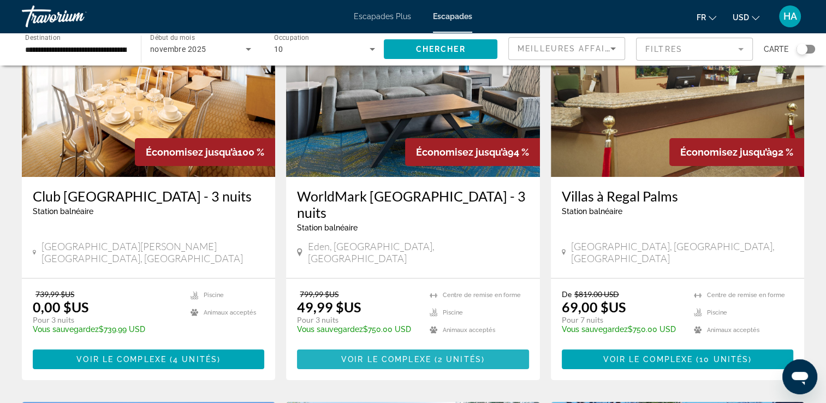
click at [414, 355] on span "Voir le complexe" at bounding box center [386, 359] width 90 height 9
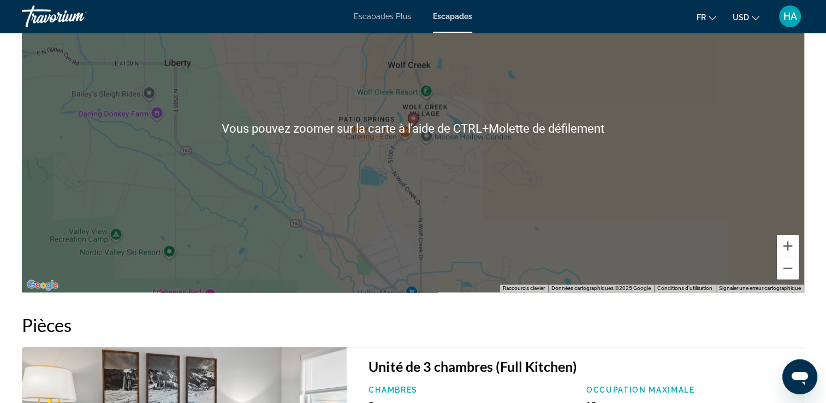
scroll to position [1671, 0]
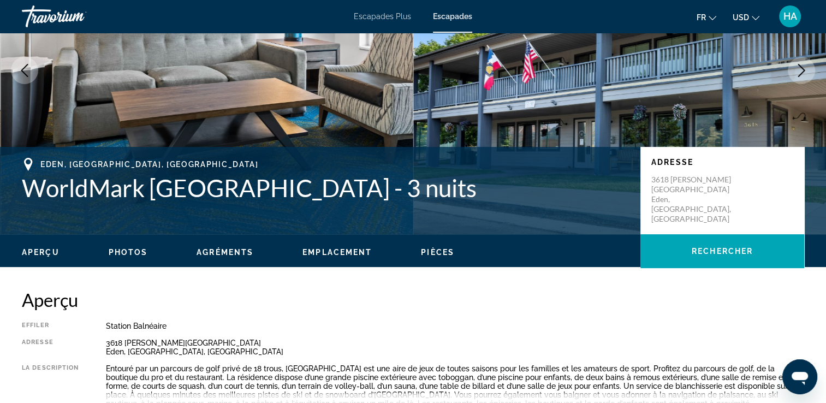
scroll to position [113, 0]
